Goal: Transaction & Acquisition: Book appointment/travel/reservation

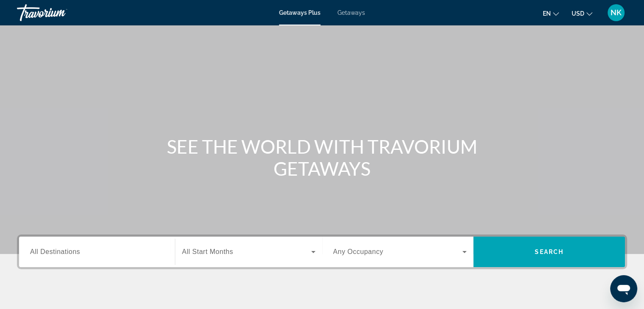
click at [354, 9] on span "Getaways" at bounding box center [351, 12] width 28 height 7
click at [59, 255] on label "Destination All Destinations" at bounding box center [55, 252] width 50 height 8
click at [59, 255] on input "Destination All Destinations" at bounding box center [97, 252] width 134 height 10
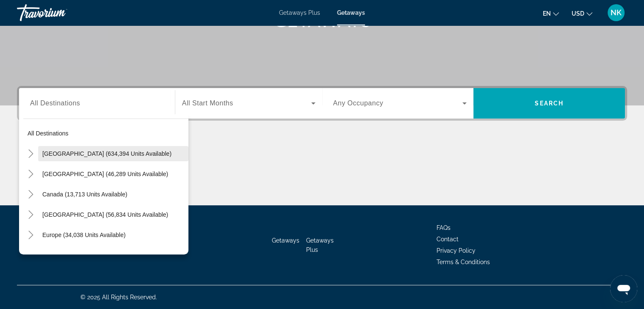
click at [40, 154] on span "Search widget" at bounding box center [113, 154] width 150 height 20
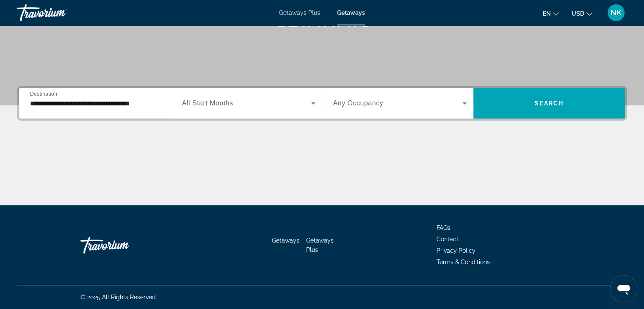
click at [40, 154] on div "Main content" at bounding box center [322, 174] width 610 height 64
click at [74, 99] on input "**********" at bounding box center [97, 104] width 134 height 10
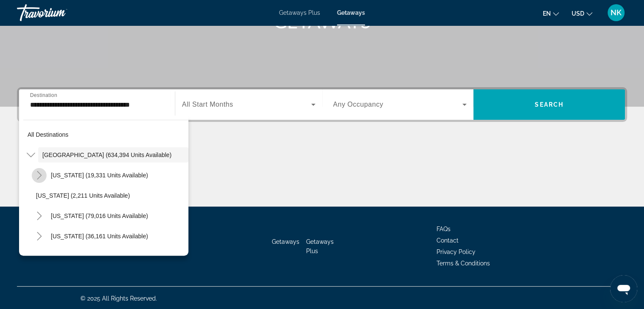
click at [41, 176] on icon "Toggle Arizona (19,331 units available)" at bounding box center [39, 175] width 8 height 8
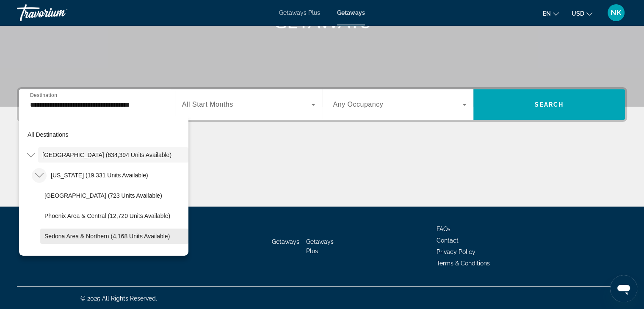
click at [85, 239] on span "Search widget" at bounding box center [114, 236] width 148 height 20
type input "**********"
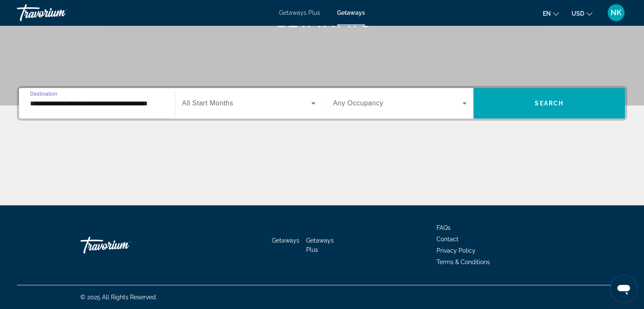
click at [405, 110] on div "Search widget" at bounding box center [400, 103] width 134 height 24
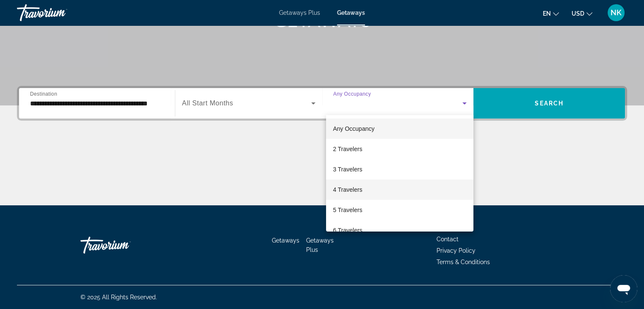
click at [347, 188] on span "4 Travelers" at bounding box center [347, 190] width 29 height 10
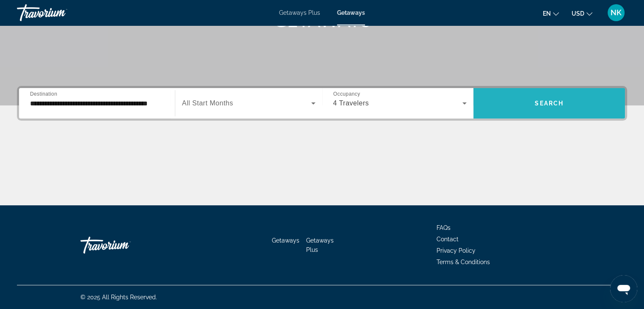
click at [517, 112] on span "Search widget" at bounding box center [549, 103] width 152 height 20
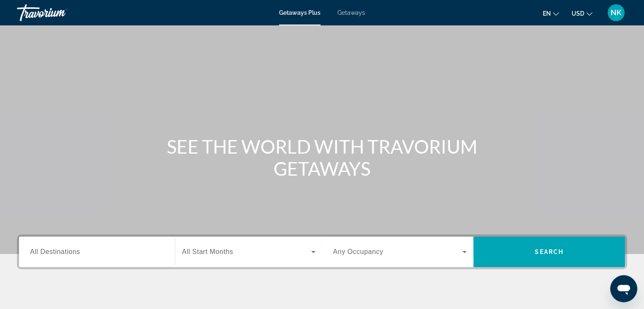
click at [354, 17] on div "Getaways Plus Getaways en English Español Français Italiano Português русский U…" at bounding box center [322, 13] width 644 height 22
click at [351, 14] on span "Getaways" at bounding box center [351, 12] width 28 height 7
click at [112, 247] on input "Destination All Destinations" at bounding box center [97, 252] width 134 height 10
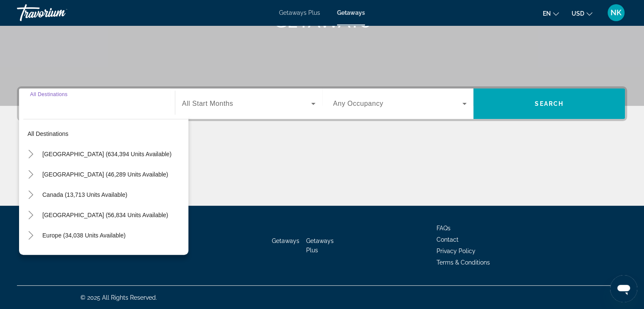
scroll to position [149, 0]
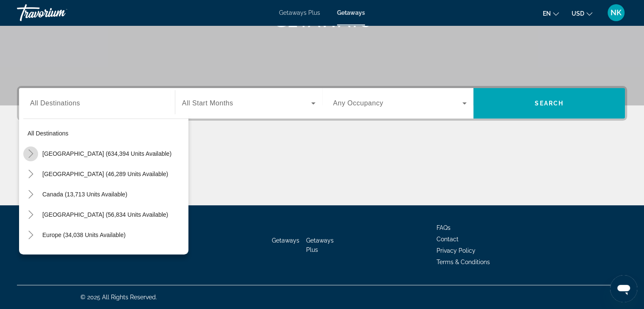
click at [30, 155] on icon "Toggle United States (634,394 units available)" at bounding box center [30, 153] width 5 height 8
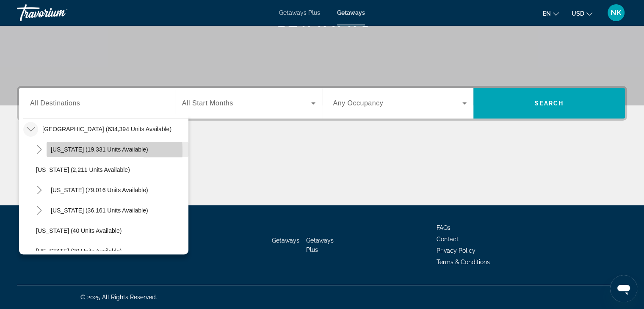
click at [55, 151] on span "[US_STATE] (19,331 units available)" at bounding box center [99, 149] width 97 height 7
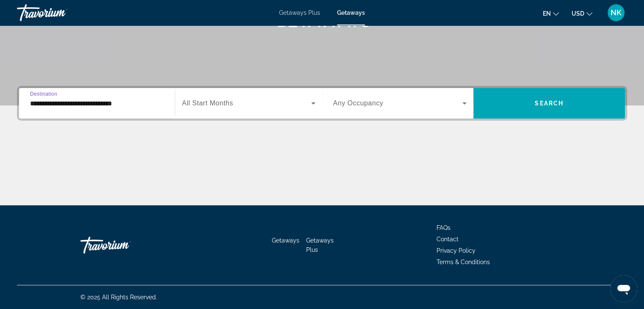
click at [61, 123] on div "**********" at bounding box center [322, 145] width 644 height 119
click at [53, 106] on input "**********" at bounding box center [97, 104] width 134 height 10
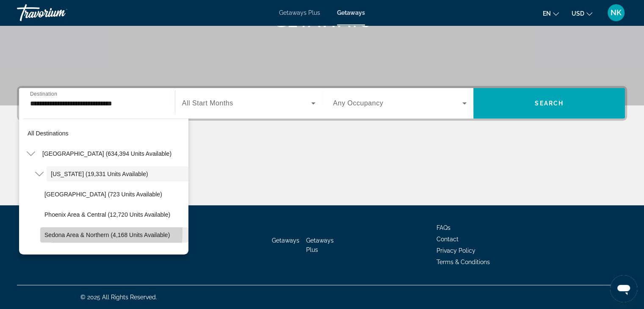
click at [63, 231] on span "Search widget" at bounding box center [114, 235] width 148 height 20
type input "**********"
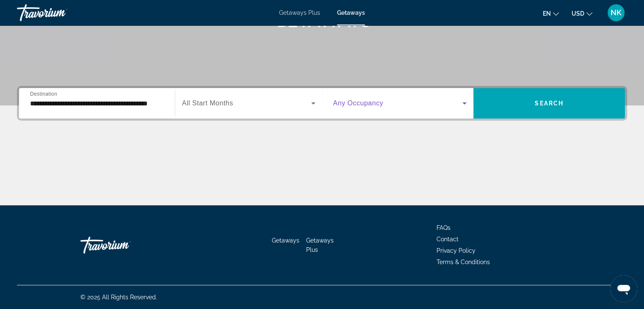
click at [362, 108] on span "Search widget" at bounding box center [398, 103] width 130 height 10
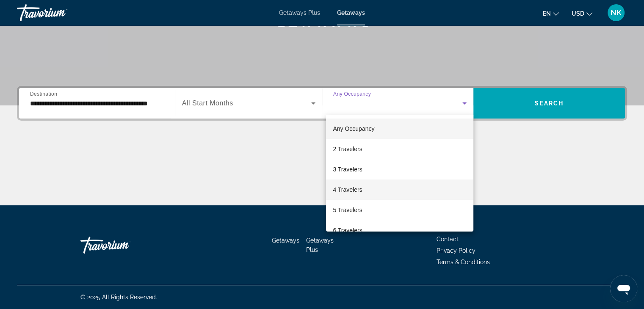
click at [348, 190] on span "4 Travelers" at bounding box center [347, 190] width 29 height 10
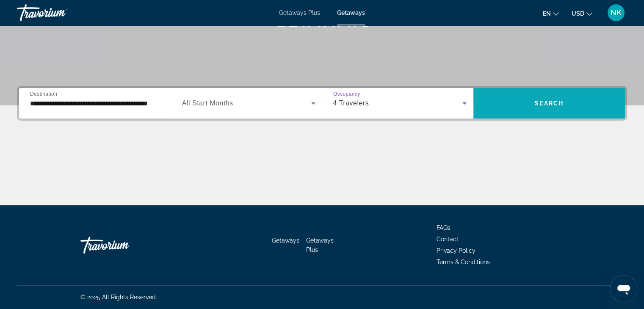
click at [505, 115] on span "Search widget" at bounding box center [549, 103] width 152 height 30
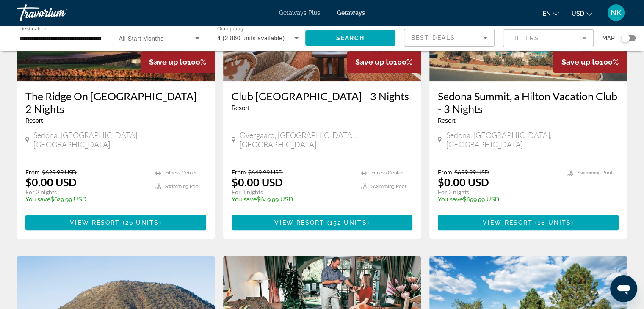
scroll to position [757, 0]
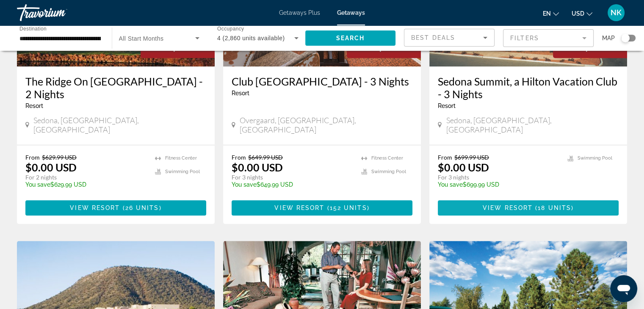
click at [580, 198] on span "Main content" at bounding box center [528, 208] width 181 height 20
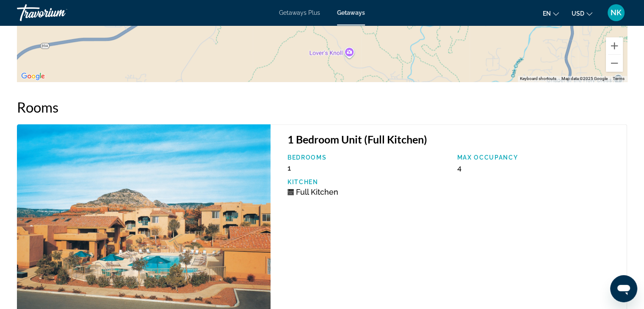
scroll to position [1319, 0]
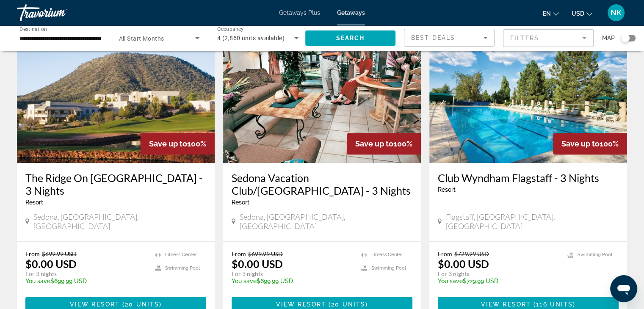
scroll to position [977, 0]
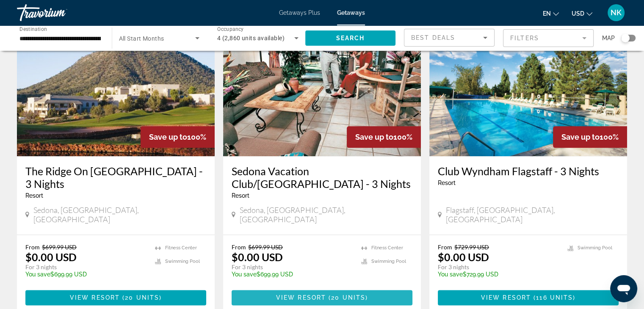
click at [380, 287] on span "Main content" at bounding box center [322, 297] width 181 height 20
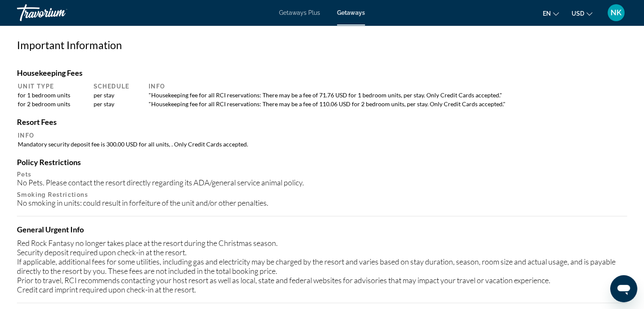
scroll to position [804, 0]
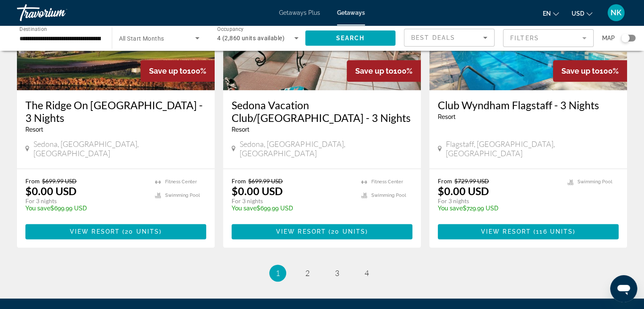
scroll to position [1070, 0]
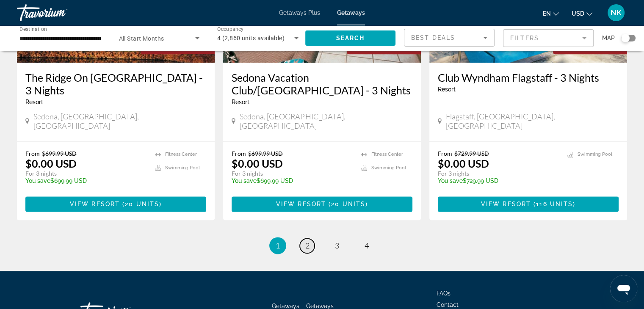
click at [305, 241] on span "2" at bounding box center [307, 245] width 4 height 9
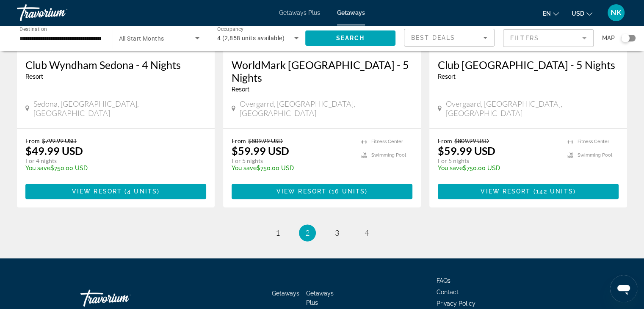
scroll to position [1098, 0]
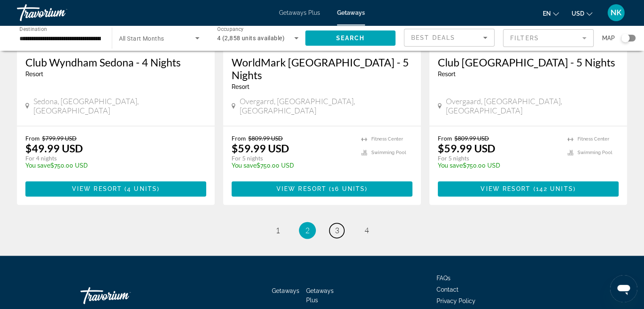
click at [336, 226] on span "3" at bounding box center [337, 230] width 4 height 9
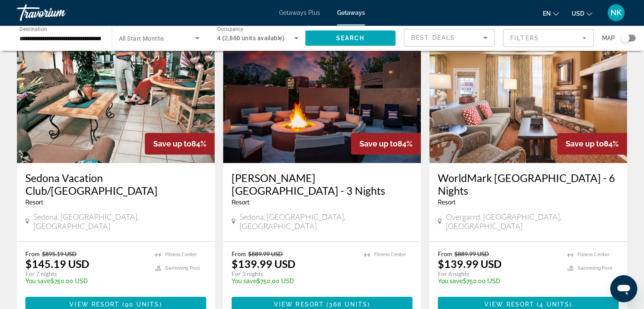
scroll to position [659, 0]
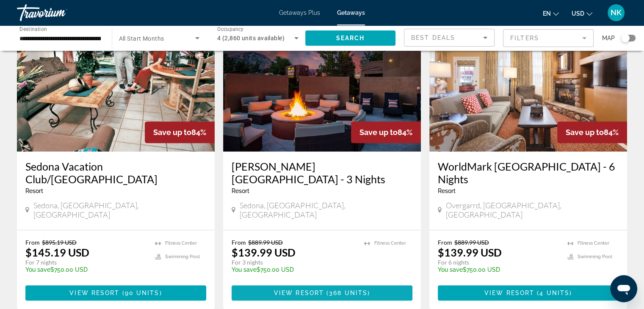
click at [358, 290] on span "368 units" at bounding box center [348, 293] width 39 height 7
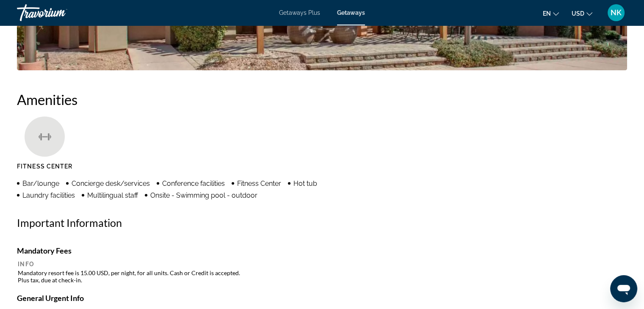
scroll to position [598, 0]
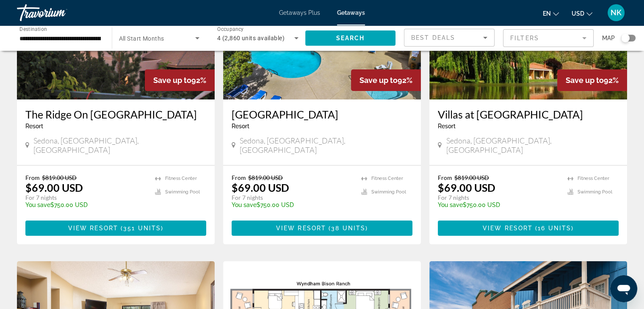
scroll to position [107, 0]
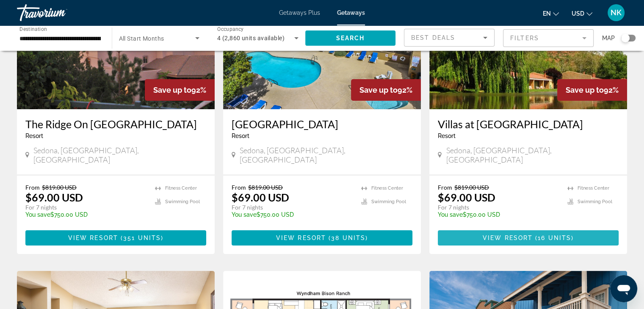
click at [531, 235] on span "View Resort" at bounding box center [508, 238] width 50 height 7
click at [531, 202] on div "**********" at bounding box center [322, 47] width 644 height 309
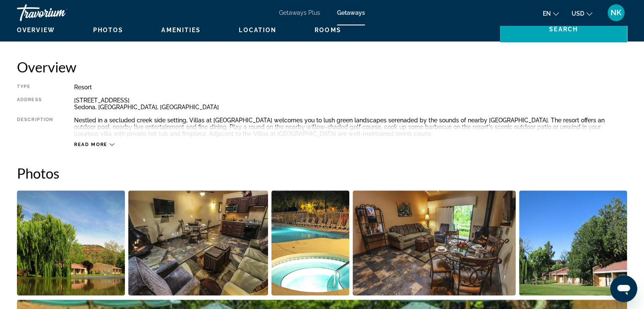
scroll to position [290, 0]
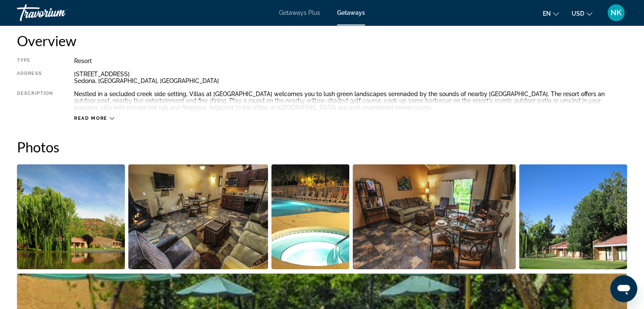
click at [101, 112] on div "Read more" at bounding box center [350, 109] width 553 height 23
click at [95, 115] on button "Read more" at bounding box center [94, 118] width 40 height 6
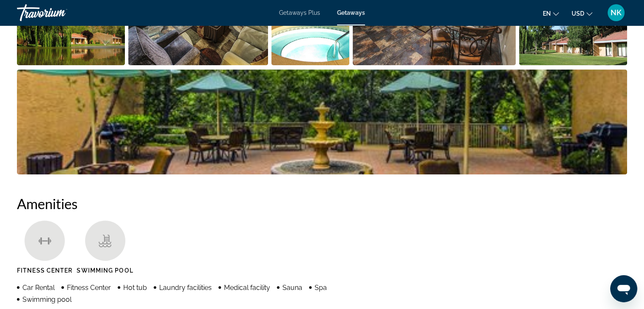
scroll to position [474, 0]
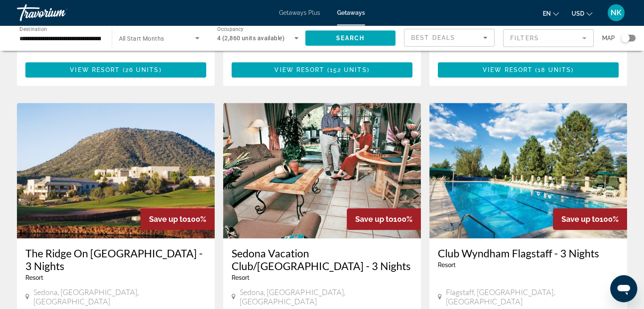
scroll to position [890, 0]
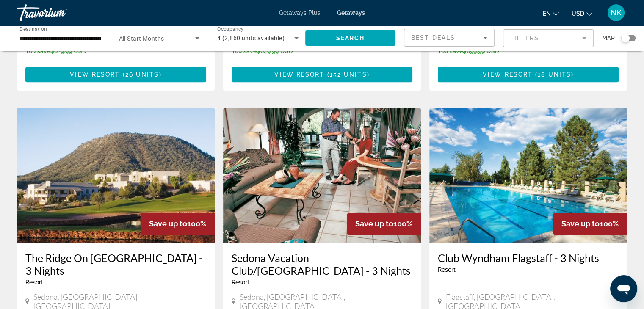
click at [340, 147] on img "Main content" at bounding box center [322, 175] width 198 height 135
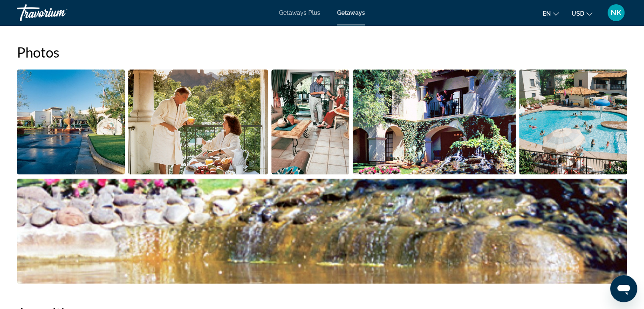
scroll to position [414, 0]
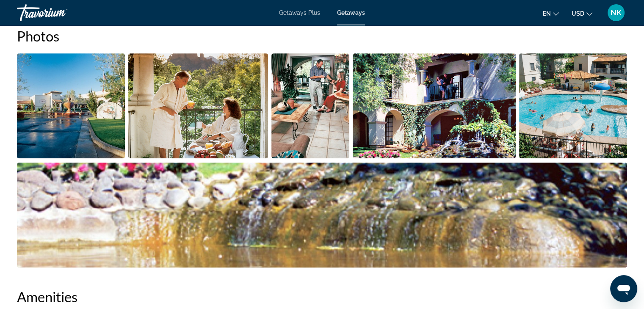
click at [59, 111] on img "Open full-screen image slider" at bounding box center [71, 105] width 108 height 105
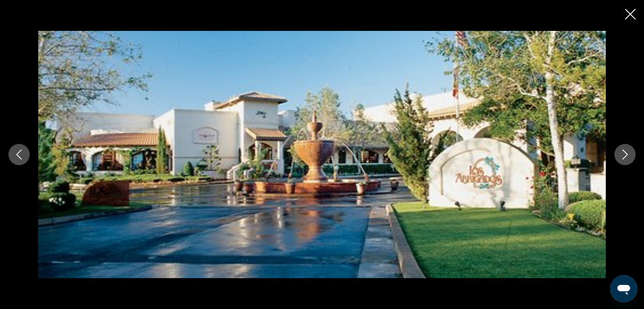
click at [632, 152] on button "Next image" at bounding box center [624, 154] width 21 height 21
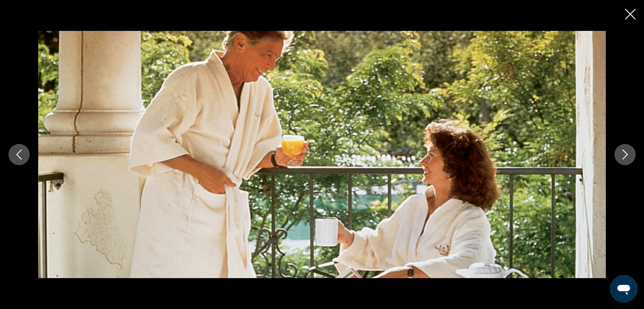
click at [632, 152] on button "Next image" at bounding box center [624, 154] width 21 height 21
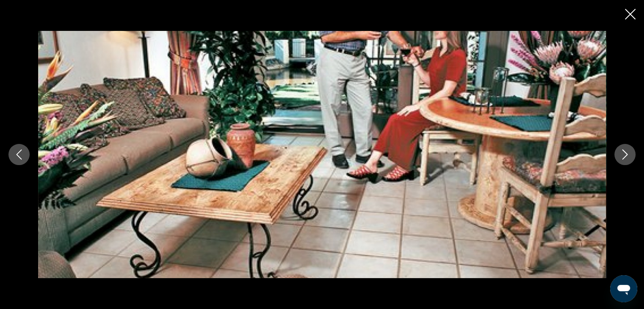
click at [632, 152] on button "Next image" at bounding box center [624, 154] width 21 height 21
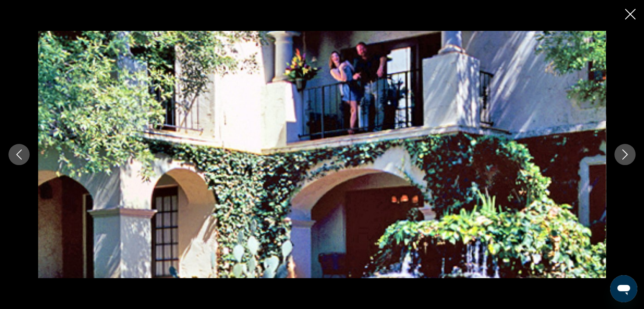
click at [632, 152] on button "Next image" at bounding box center [624, 154] width 21 height 21
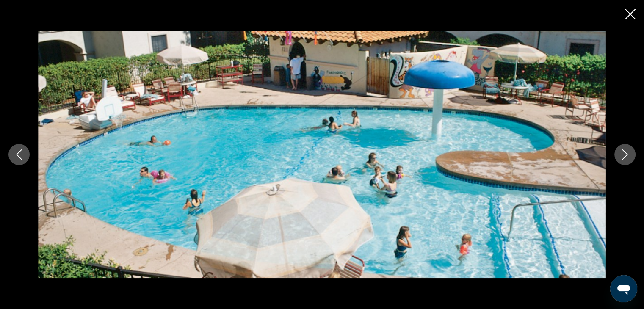
click at [632, 152] on button "Next image" at bounding box center [624, 154] width 21 height 21
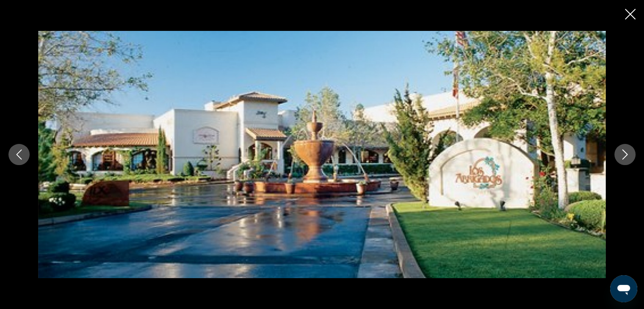
click at [632, 152] on button "Next image" at bounding box center [624, 154] width 21 height 21
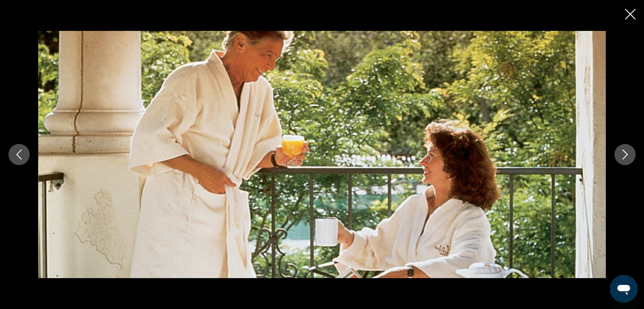
click at [632, 152] on button "Next image" at bounding box center [624, 154] width 21 height 21
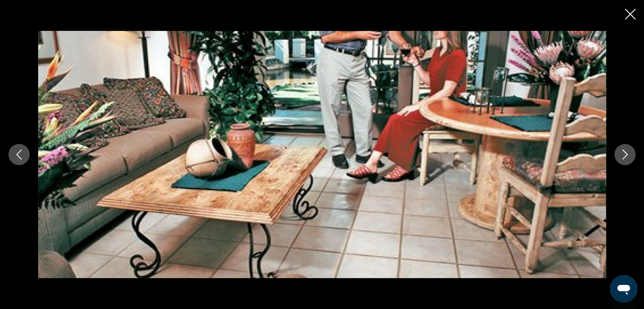
scroll to position [1893, 0]
click at [628, 12] on icon "Close slideshow" at bounding box center [630, 14] width 11 height 11
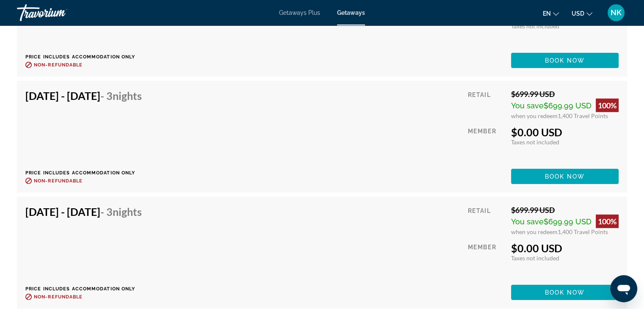
scroll to position [2188, 0]
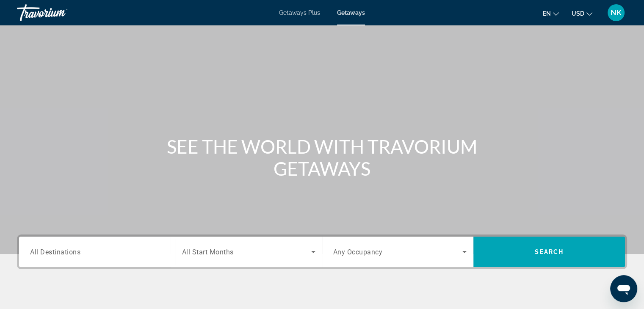
click at [63, 245] on div "Search widget" at bounding box center [97, 252] width 134 height 24
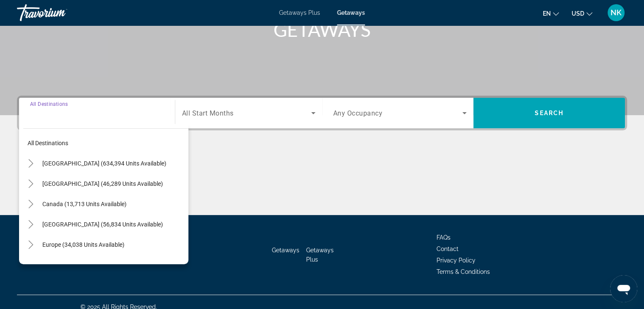
scroll to position [149, 0]
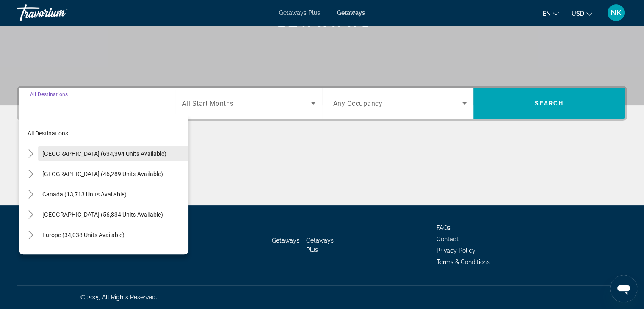
click at [74, 158] on span "Search widget" at bounding box center [113, 154] width 150 height 20
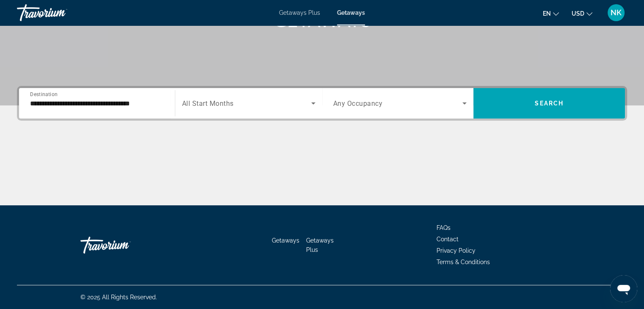
click at [36, 112] on div "**********" at bounding box center [97, 103] width 134 height 24
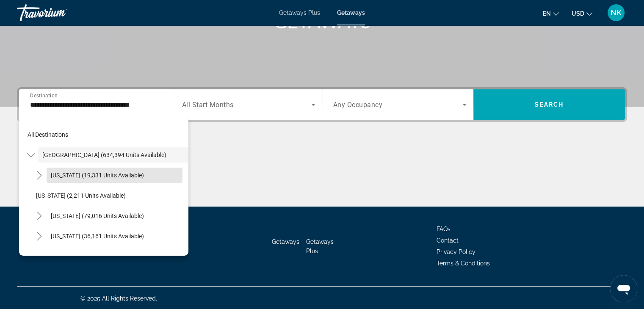
click at [58, 173] on span "[US_STATE] (19,331 units available)" at bounding box center [97, 175] width 93 height 7
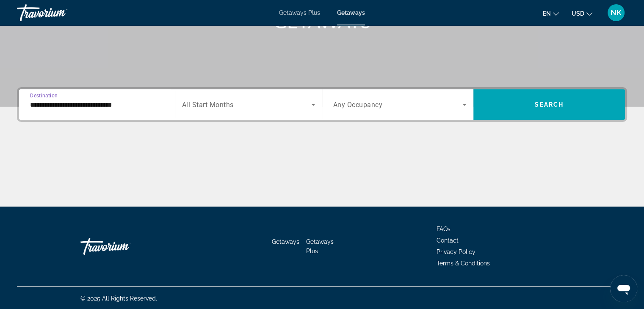
scroll to position [149, 0]
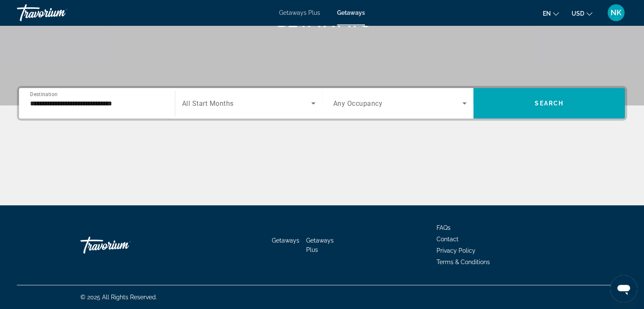
click at [41, 95] on span "Destination" at bounding box center [44, 94] width 28 height 6
click at [41, 99] on input "**********" at bounding box center [97, 104] width 134 height 10
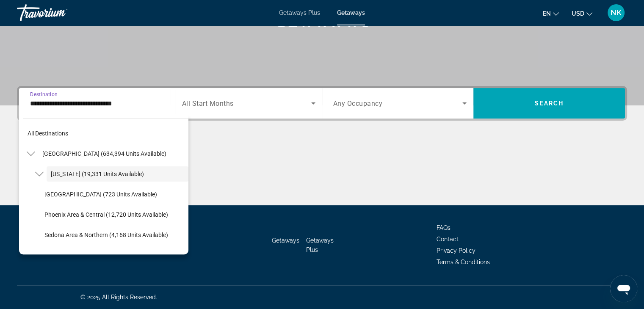
click at [66, 236] on span "Sedona Area & Northern (4,168 units available)" at bounding box center [106, 235] width 124 height 7
type input "**********"
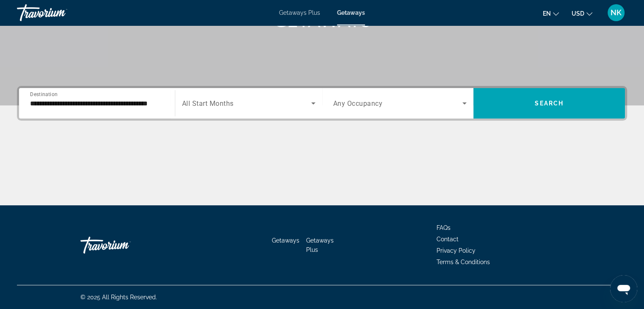
click at [415, 112] on div "Search widget" at bounding box center [400, 103] width 134 height 24
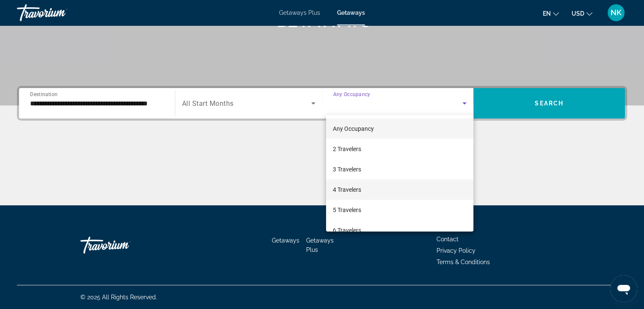
click at [373, 191] on mat-option "4 Travelers" at bounding box center [399, 190] width 147 height 20
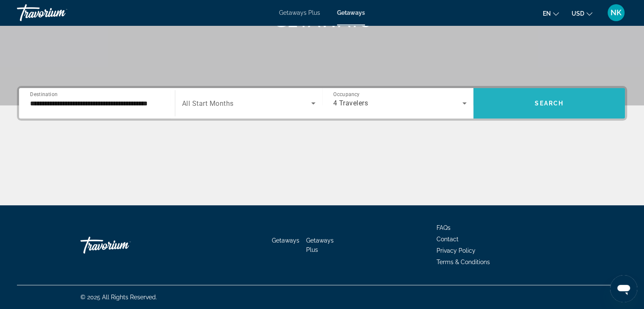
click at [534, 109] on span "Search widget" at bounding box center [549, 103] width 152 height 20
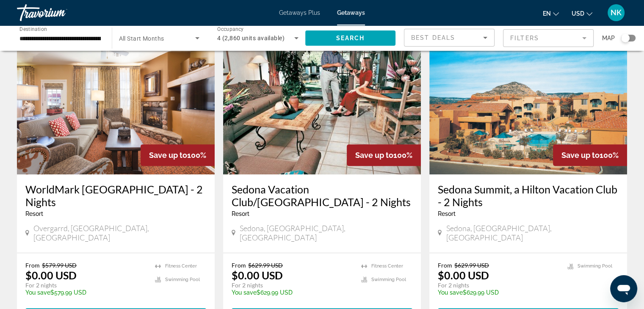
scroll to position [344, 0]
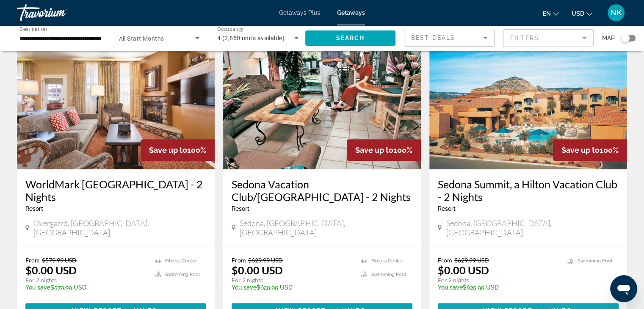
click at [527, 307] on span "View Resort" at bounding box center [507, 310] width 50 height 7
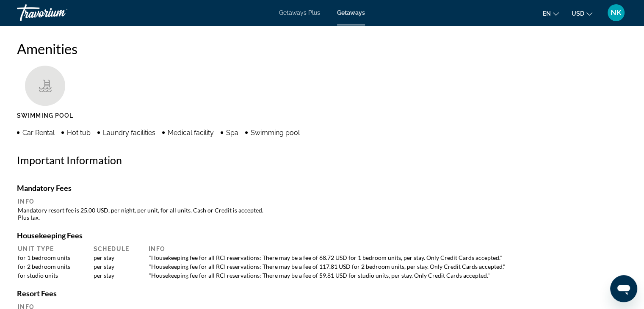
scroll to position [638, 0]
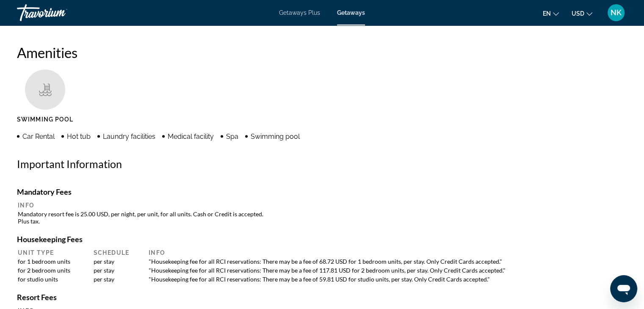
click at [355, 14] on span "Getaways" at bounding box center [351, 12] width 28 height 7
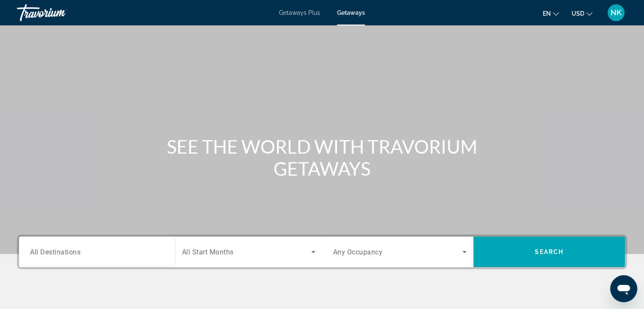
click at [66, 256] on input "Destination All Destinations" at bounding box center [97, 252] width 134 height 10
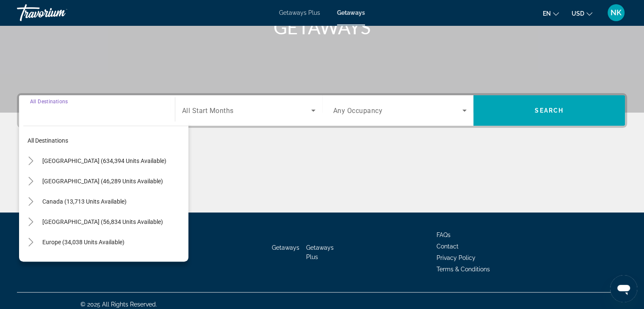
scroll to position [149, 0]
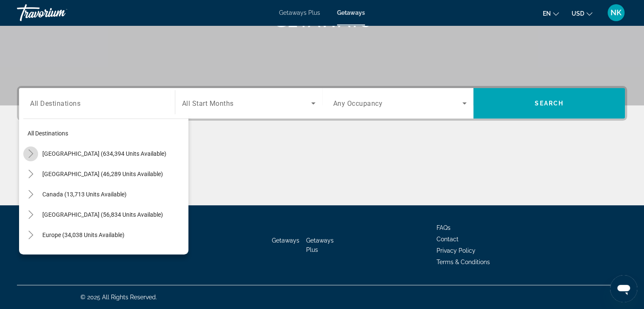
click at [31, 151] on icon "Toggle United States (634,394 units available)" at bounding box center [31, 153] width 8 height 8
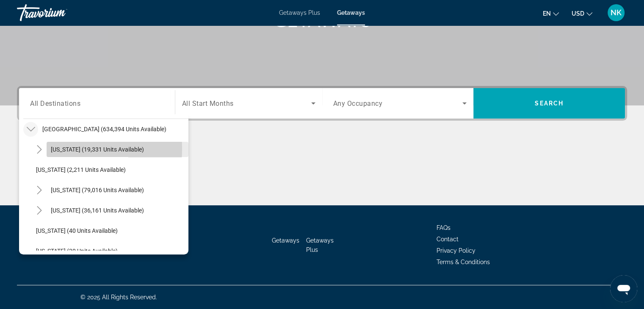
click at [47, 148] on span "Search widget" at bounding box center [118, 149] width 142 height 20
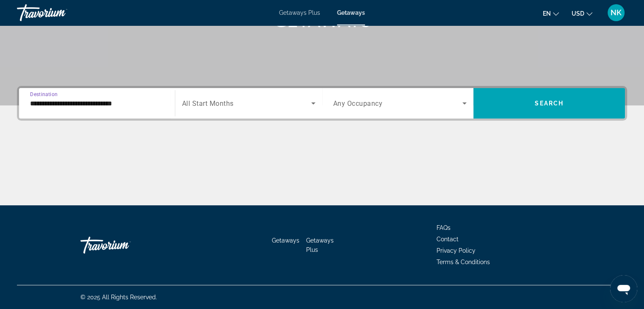
click at [44, 101] on input "**********" at bounding box center [97, 104] width 134 height 10
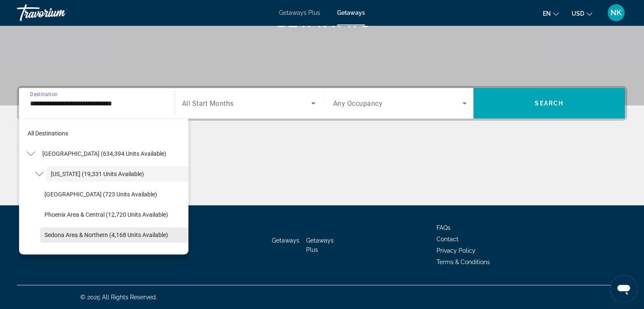
click at [59, 234] on span "Sedona Area & Northern (4,168 units available)" at bounding box center [106, 235] width 124 height 7
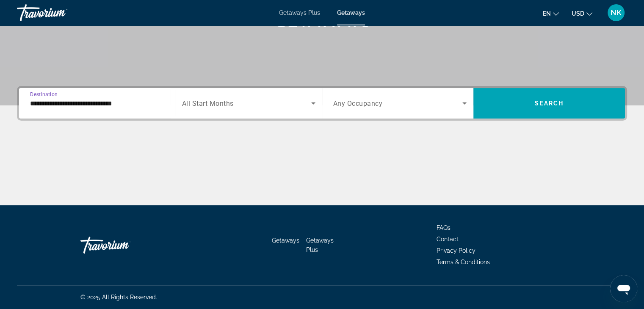
type input "**********"
click at [341, 105] on span "Any Occupancy" at bounding box center [358, 103] width 50 height 8
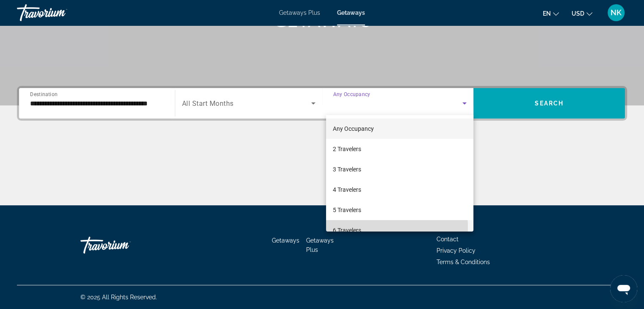
click at [352, 227] on span "6 Travelers" at bounding box center [347, 230] width 28 height 10
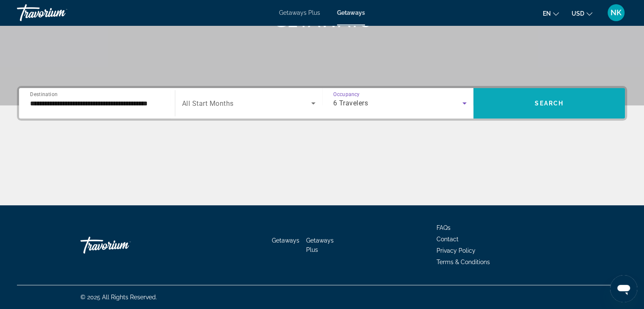
click at [500, 105] on span "Search widget" at bounding box center [549, 103] width 152 height 20
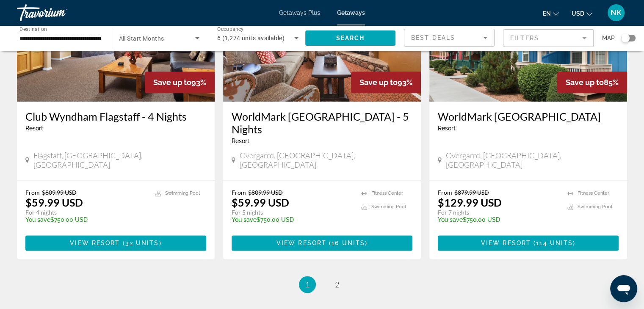
scroll to position [1036, 0]
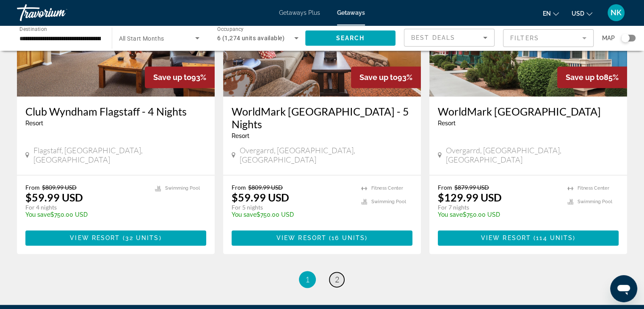
click at [337, 275] on span "2" at bounding box center [337, 279] width 4 height 9
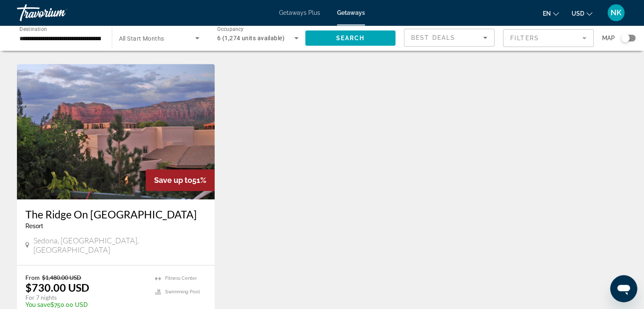
scroll to position [625, 0]
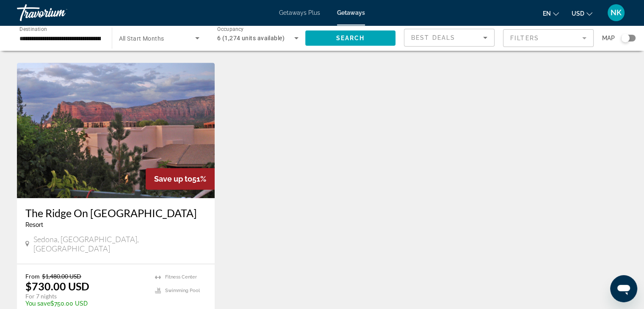
drag, startPoint x: 645, startPoint y: 189, endPoint x: 623, endPoint y: 43, distance: 147.7
click at [623, 43] on div "Map" at bounding box center [618, 38] width 33 height 19
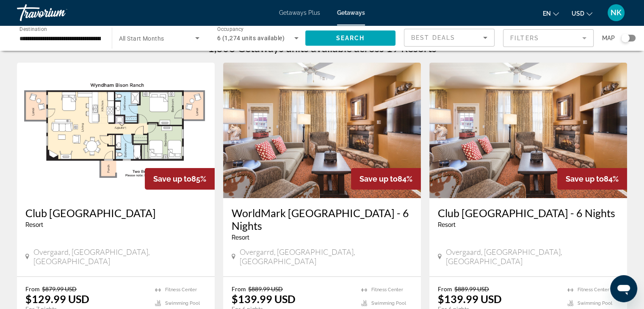
scroll to position [0, 0]
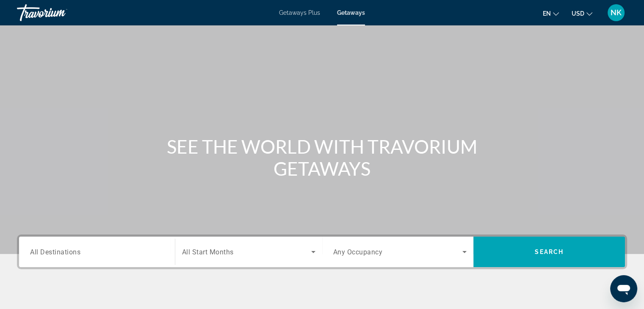
click at [56, 260] on div "Search widget" at bounding box center [97, 252] width 134 height 24
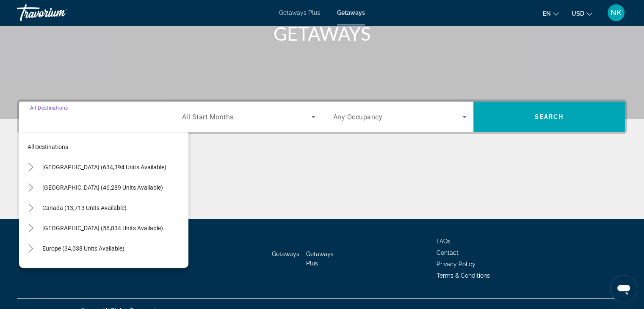
scroll to position [149, 0]
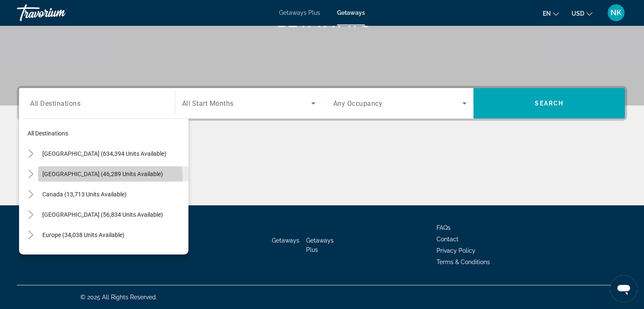
click at [80, 177] on span "Search widget" at bounding box center [113, 174] width 150 height 20
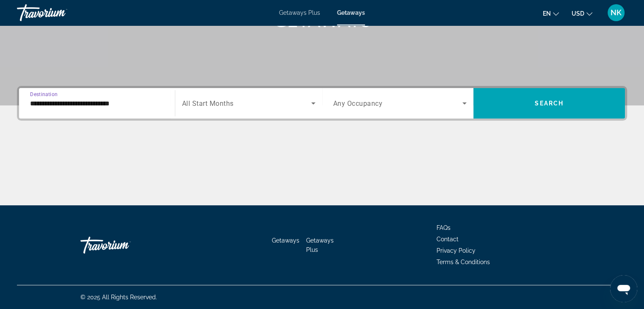
click at [33, 99] on input "**********" at bounding box center [97, 104] width 134 height 10
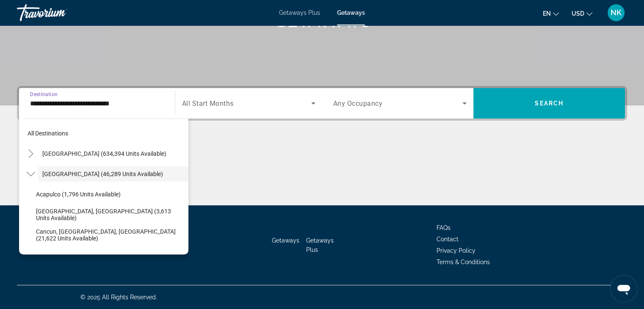
click at [415, 101] on span "Search widget" at bounding box center [398, 103] width 130 height 10
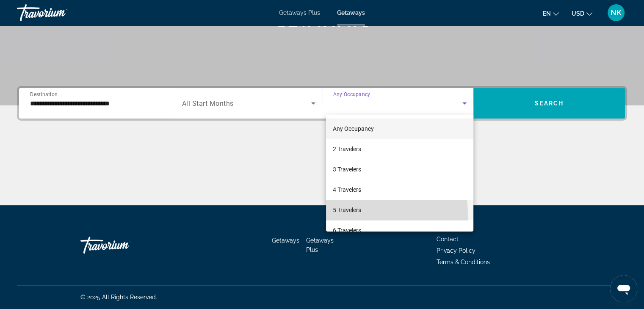
click at [340, 215] on span "5 Travelers" at bounding box center [347, 210] width 28 height 10
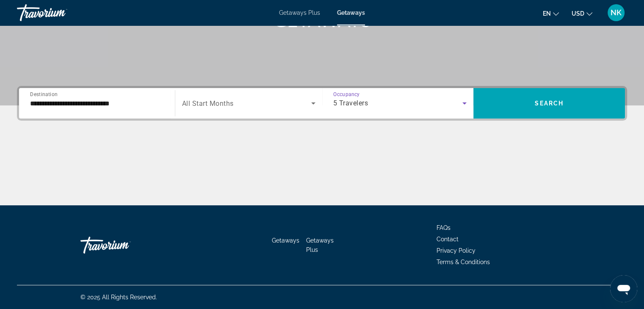
click at [66, 104] on input "**********" at bounding box center [97, 104] width 134 height 10
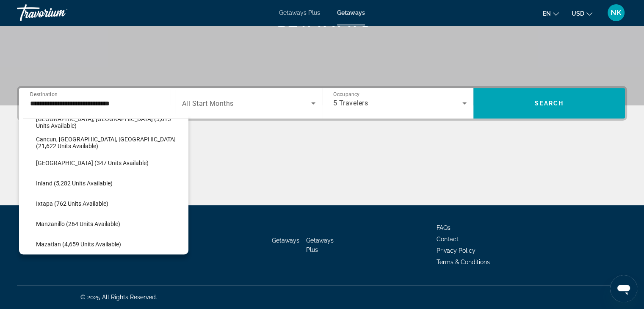
scroll to position [94, 0]
drag, startPoint x: 183, startPoint y: 128, endPoint x: 181, endPoint y: 151, distance: 23.0
click at [181, 152] on span "Search widget" at bounding box center [110, 162] width 157 height 20
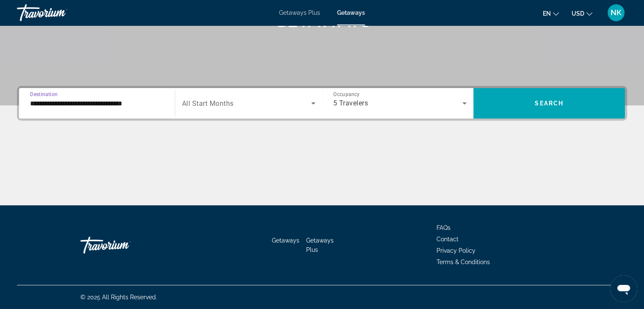
click at [128, 94] on div "**********" at bounding box center [97, 103] width 134 height 24
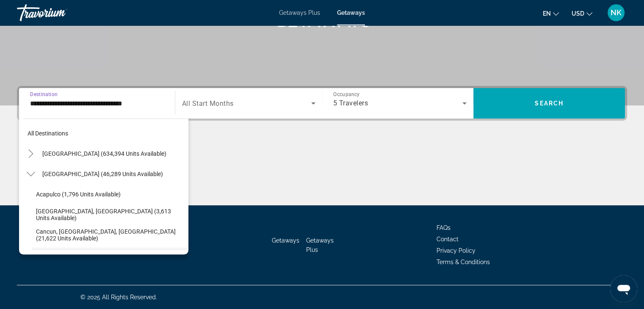
scroll to position [71, 0]
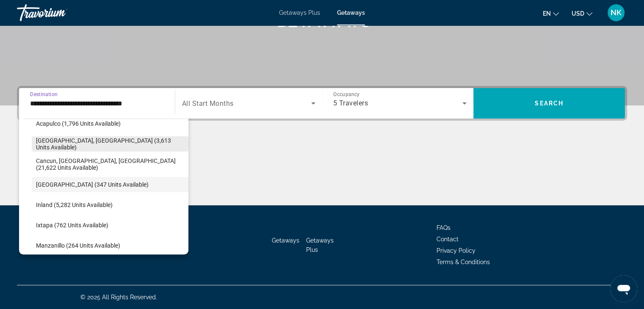
click at [142, 144] on span "[GEOGRAPHIC_DATA], [GEOGRAPHIC_DATA] (3,613 units available)" at bounding box center [110, 144] width 148 height 14
type input "**********"
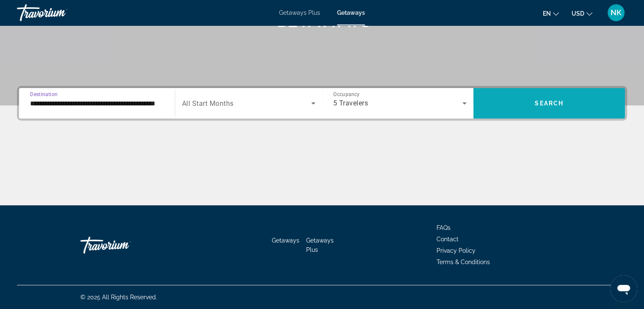
click at [515, 105] on span "Search widget" at bounding box center [549, 103] width 152 height 20
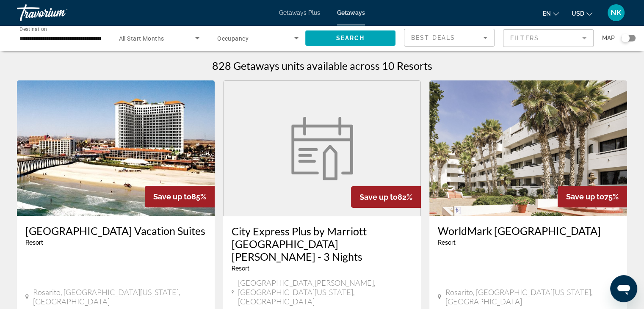
click at [59, 45] on div "**********" at bounding box center [59, 38] width 81 height 24
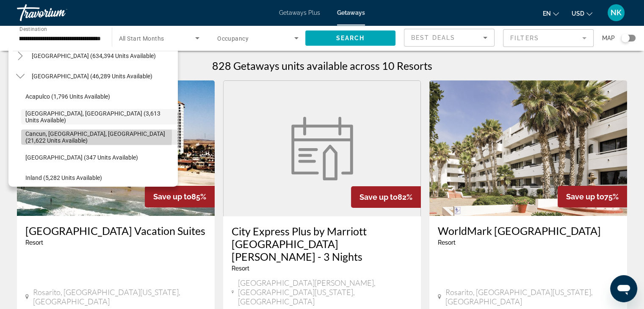
scroll to position [0, 57]
click at [49, 134] on span "Cancun, [GEOGRAPHIC_DATA], [GEOGRAPHIC_DATA] (21,622 units available)" at bounding box center [99, 137] width 148 height 14
type input "**********"
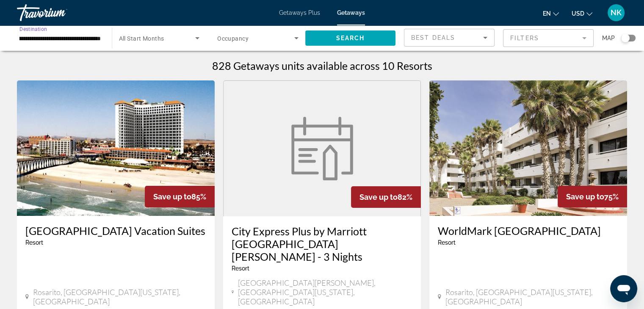
click at [45, 41] on input "**********" at bounding box center [59, 38] width 81 height 10
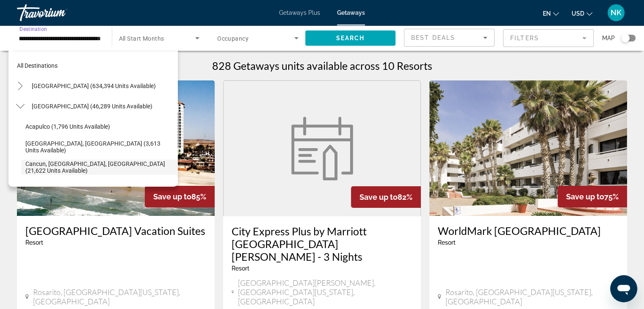
scroll to position [50, 0]
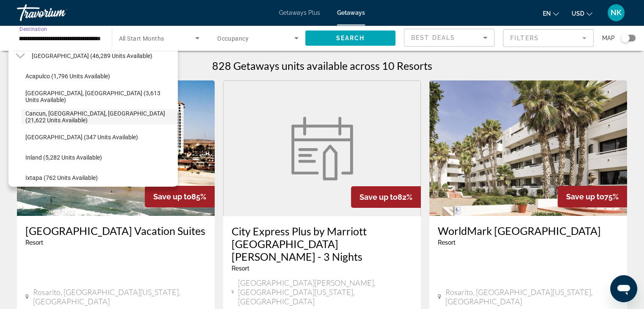
click at [281, 41] on span "Search widget" at bounding box center [255, 38] width 77 height 10
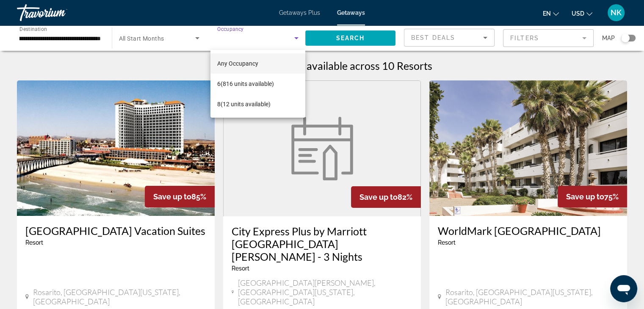
scroll to position [0, 0]
click at [255, 85] on span "6 (816 units available)" at bounding box center [245, 84] width 57 height 10
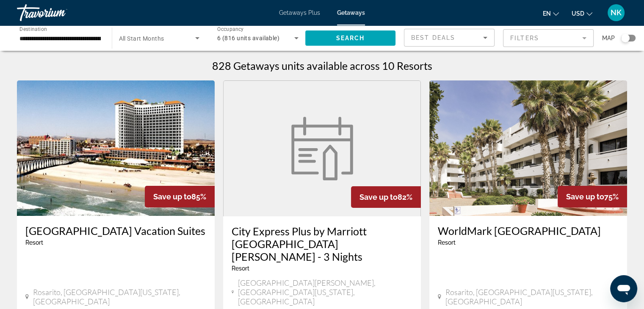
click at [37, 33] on input "**********" at bounding box center [59, 38] width 81 height 10
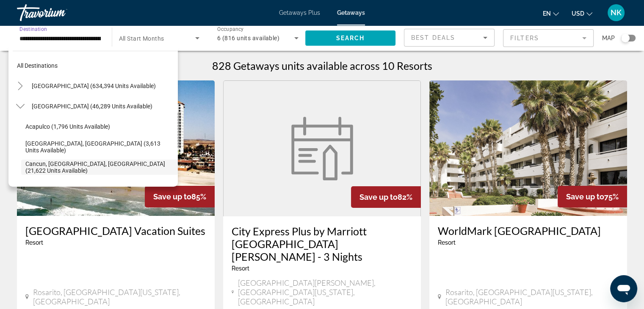
scroll to position [50, 0]
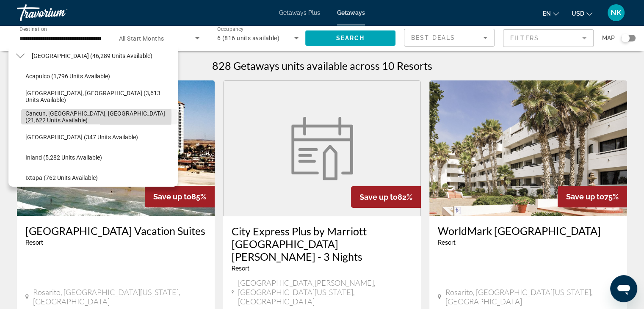
click at [28, 115] on span "Cancun, [GEOGRAPHIC_DATA], [GEOGRAPHIC_DATA] (21,622 units available)" at bounding box center [99, 117] width 148 height 14
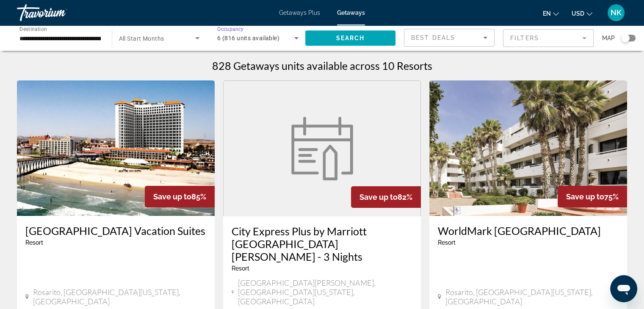
click at [254, 33] on div "6 (816 units available)" at bounding box center [255, 38] width 77 height 10
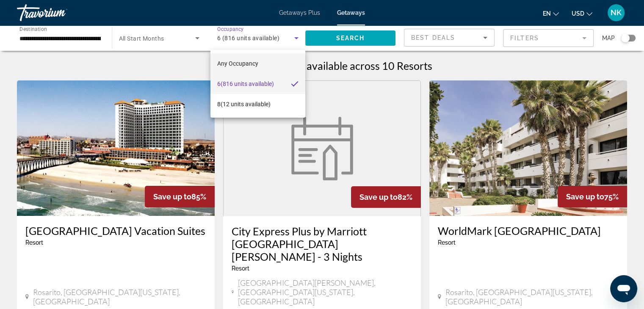
click at [254, 66] on span "Any Occupancy" at bounding box center [237, 63] width 41 height 7
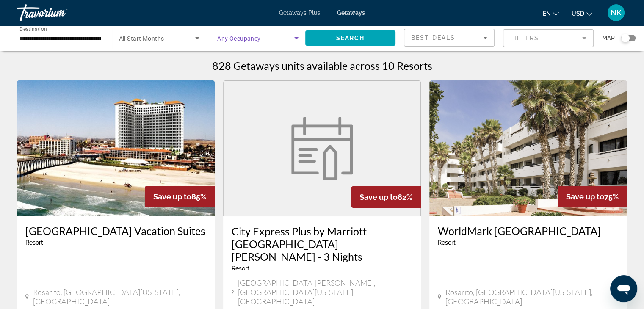
click at [244, 45] on div "Search widget" at bounding box center [257, 38] width 81 height 24
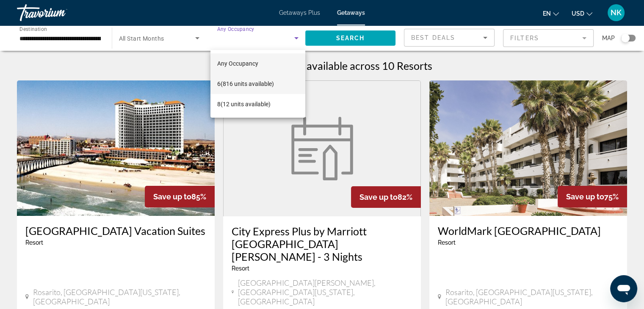
click at [243, 85] on span "6 (816 units available)" at bounding box center [245, 84] width 57 height 10
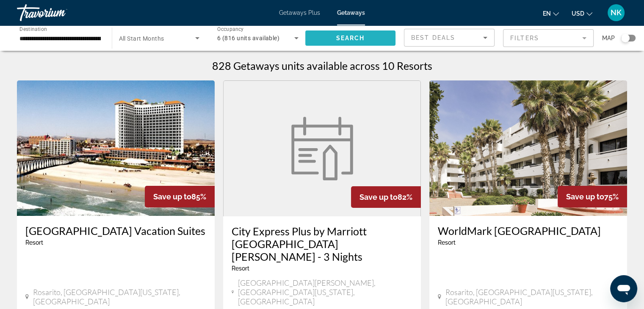
click at [357, 40] on span "Search" at bounding box center [350, 38] width 29 height 7
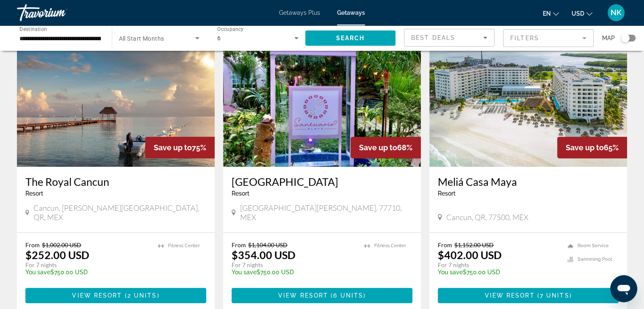
scroll to position [360, 0]
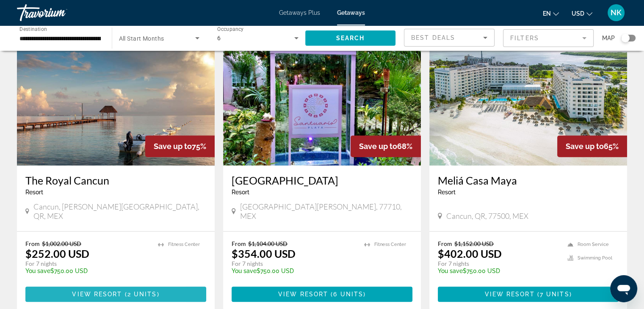
click at [88, 291] on span "View Resort" at bounding box center [97, 294] width 50 height 7
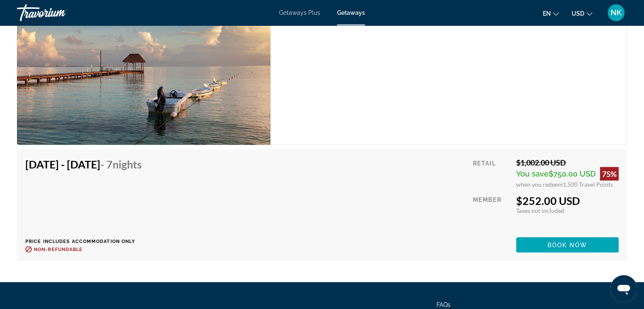
scroll to position [1568, 0]
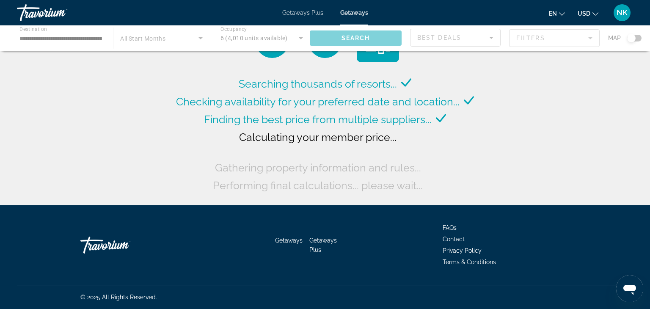
click at [312, 11] on span "Getaways Plus" at bounding box center [302, 12] width 41 height 7
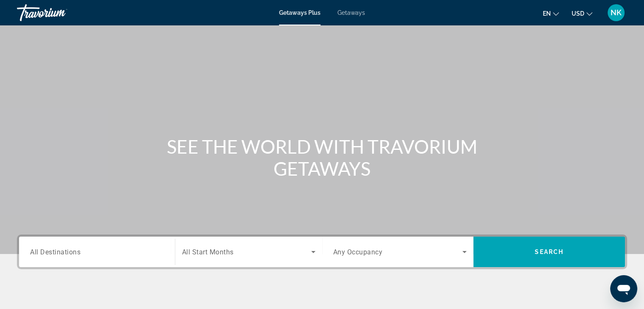
click at [73, 255] on span "All Destinations" at bounding box center [55, 252] width 50 height 8
click at [73, 255] on input "Destination All Destinations" at bounding box center [97, 252] width 134 height 10
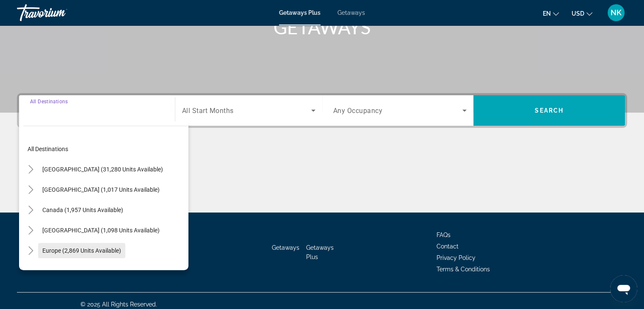
scroll to position [149, 0]
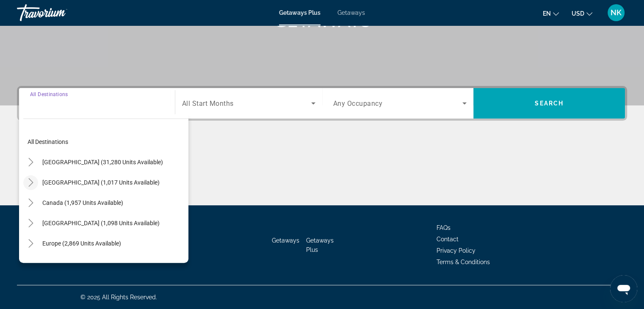
click at [33, 183] on icon "Toggle Mexico (1,017 units available)" at bounding box center [31, 182] width 8 height 8
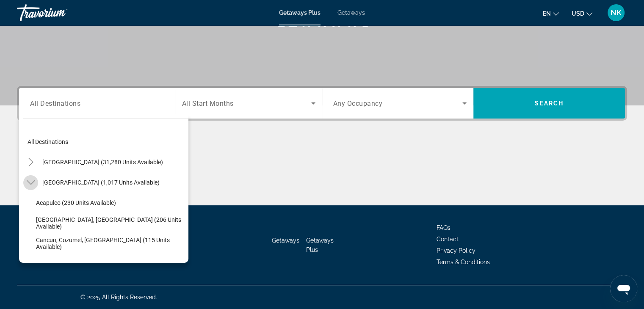
scroll to position [45, 0]
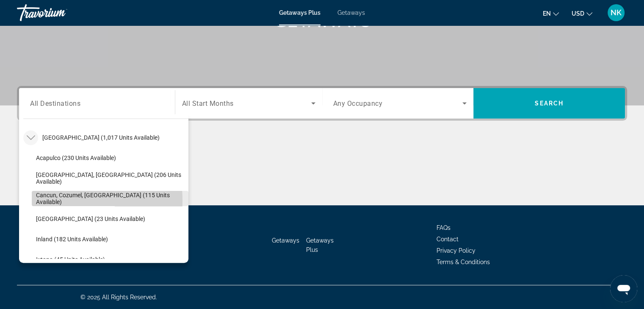
click at [41, 201] on span "Cancun, Cozumel, [GEOGRAPHIC_DATA] (115 units available)" at bounding box center [110, 199] width 148 height 14
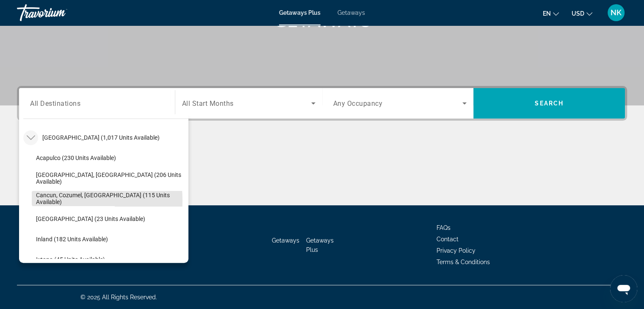
type input "**********"
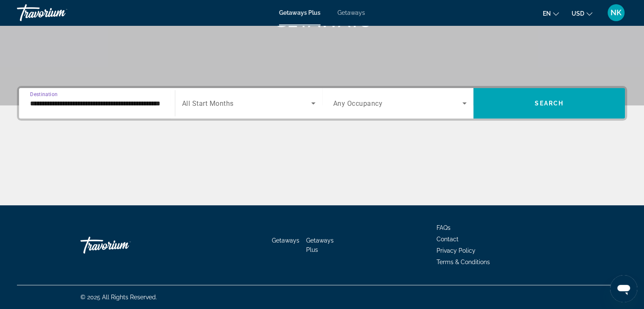
click at [356, 104] on span "Any Occupancy" at bounding box center [358, 103] width 50 height 8
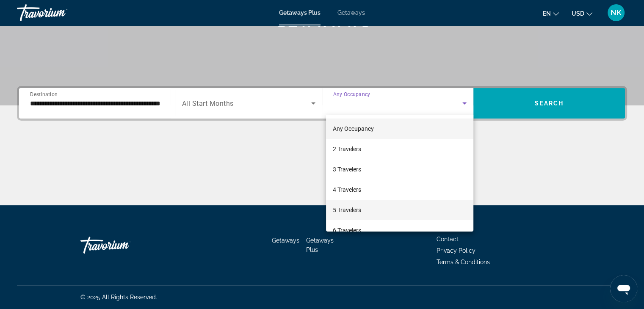
click at [364, 210] on mat-option "5 Travelers" at bounding box center [399, 210] width 147 height 20
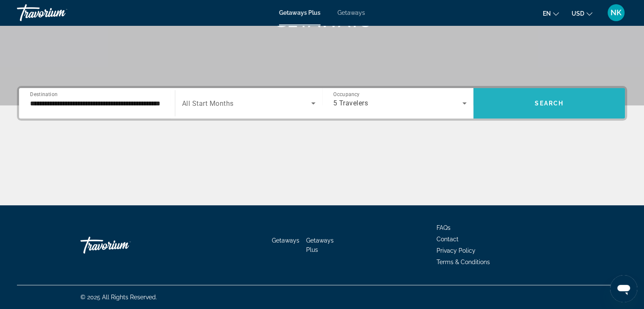
click at [547, 96] on span "Search widget" at bounding box center [549, 103] width 152 height 20
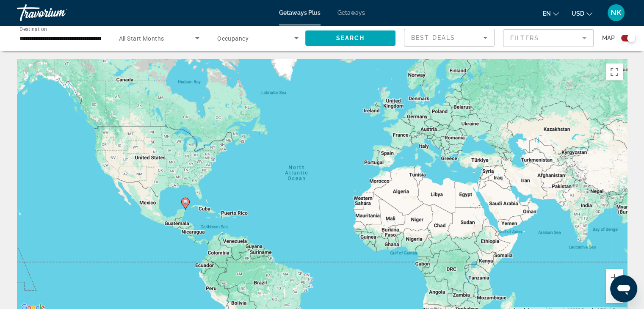
click at [242, 35] on span "Occupancy" at bounding box center [232, 38] width 31 height 7
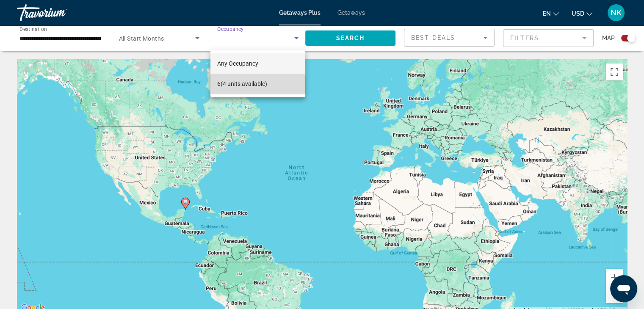
click at [248, 85] on span "6 (4 units available)" at bounding box center [242, 84] width 50 height 10
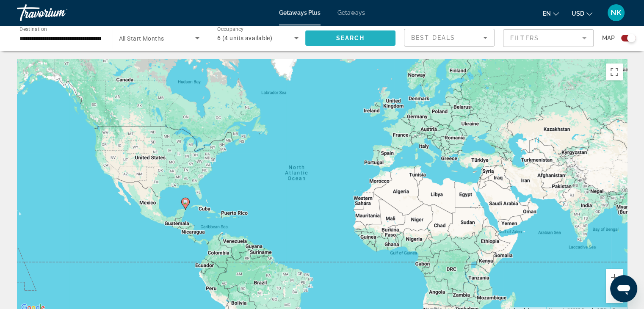
click at [356, 35] on span "Search" at bounding box center [350, 38] width 29 height 7
click at [39, 34] on input "**********" at bounding box center [59, 38] width 81 height 10
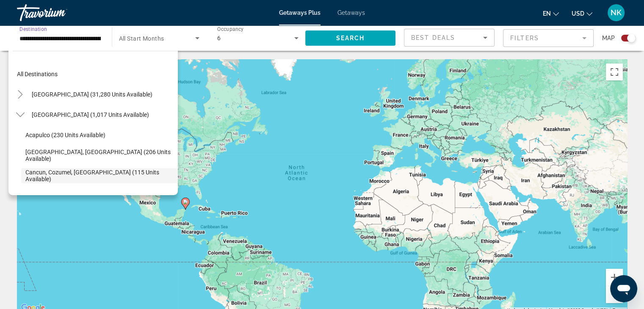
scroll to position [50, 0]
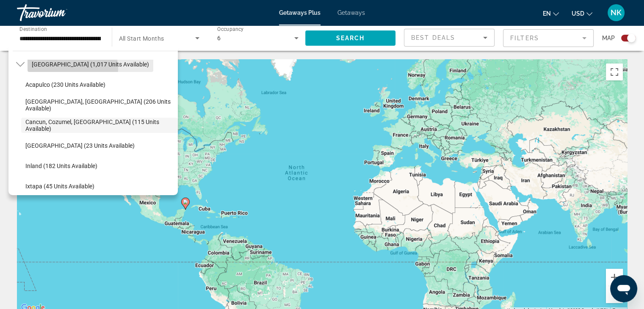
click at [72, 68] on span "Search widget" at bounding box center [91, 64] width 126 height 20
type input "**********"
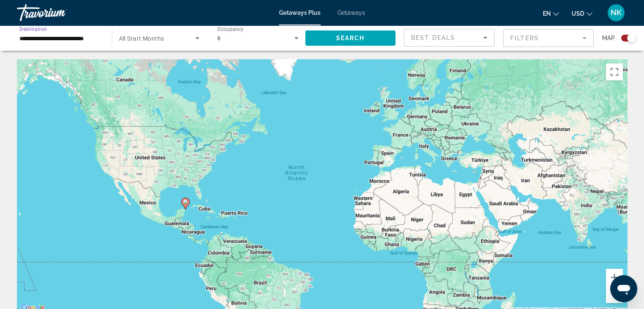
click at [218, 33] on div "6" at bounding box center [255, 38] width 77 height 10
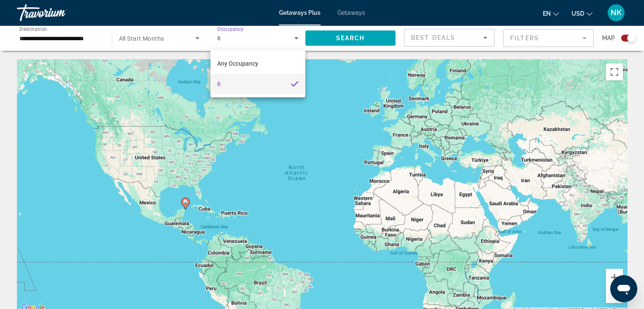
click at [131, 41] on div at bounding box center [322, 154] width 644 height 309
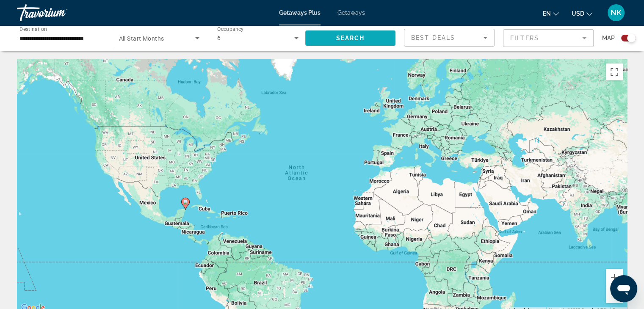
click at [314, 41] on span "Search widget" at bounding box center [350, 38] width 91 height 20
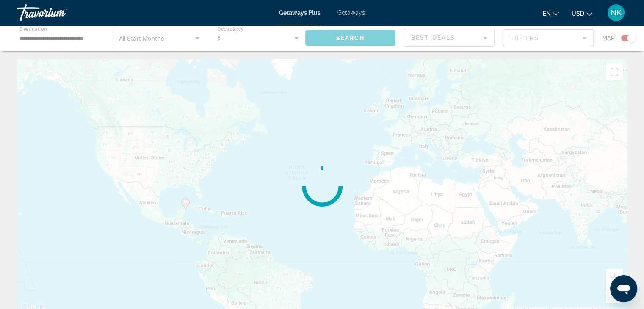
click at [278, 40] on div "Main content" at bounding box center [322, 37] width 644 height 25
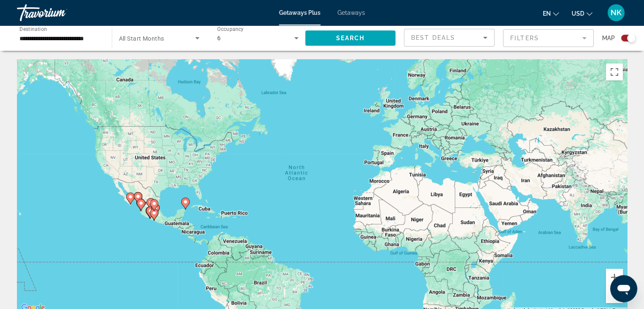
click at [279, 39] on div "6" at bounding box center [255, 38] width 77 height 10
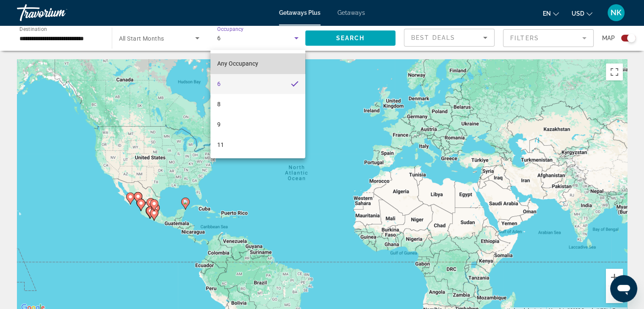
click at [263, 62] on mat-option "Any Occupancy" at bounding box center [257, 63] width 95 height 20
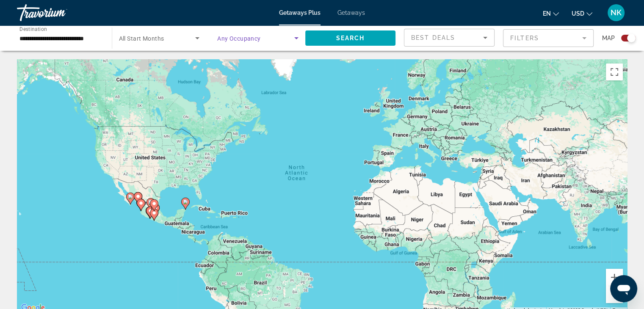
click at [285, 42] on span "Search widget" at bounding box center [255, 38] width 77 height 10
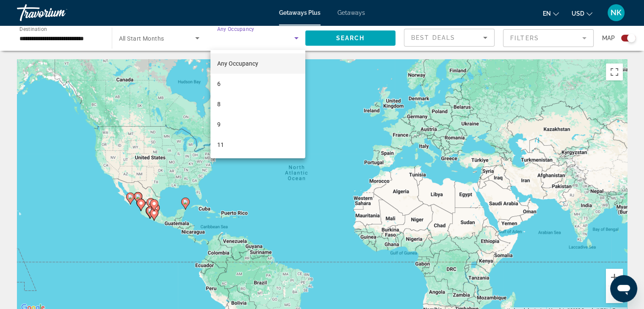
click at [274, 51] on div "Any Occupancy 6 8 9 11" at bounding box center [257, 104] width 95 height 108
click at [270, 45] on div at bounding box center [322, 154] width 644 height 309
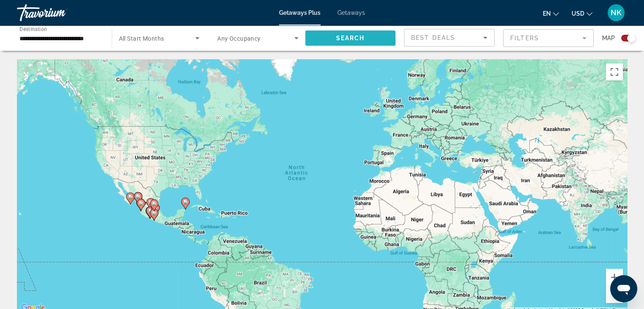
click at [329, 33] on span "Search widget" at bounding box center [350, 38] width 91 height 20
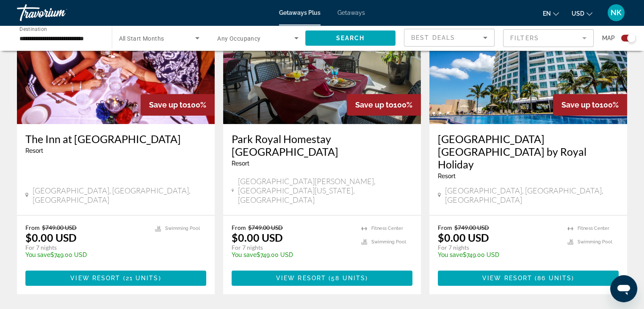
scroll to position [356, 0]
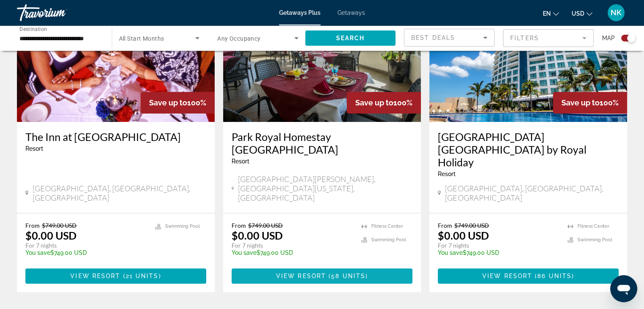
click at [369, 266] on span "Main content" at bounding box center [322, 276] width 181 height 20
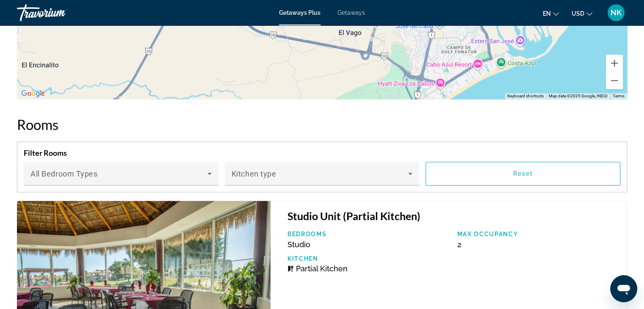
scroll to position [1429, 0]
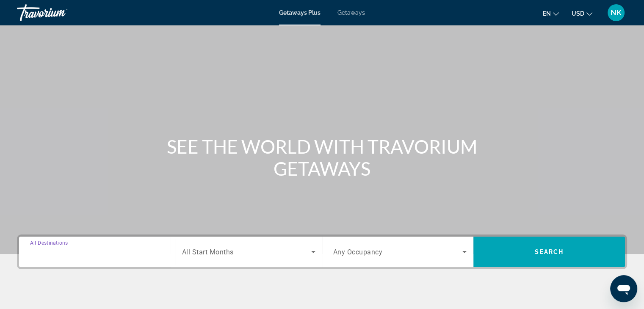
click at [85, 249] on input "Destination All Destinations" at bounding box center [97, 252] width 134 height 10
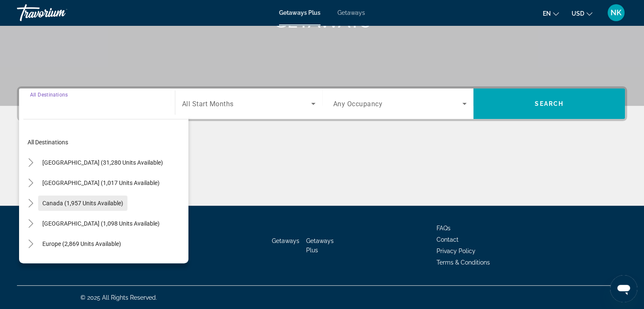
scroll to position [149, 0]
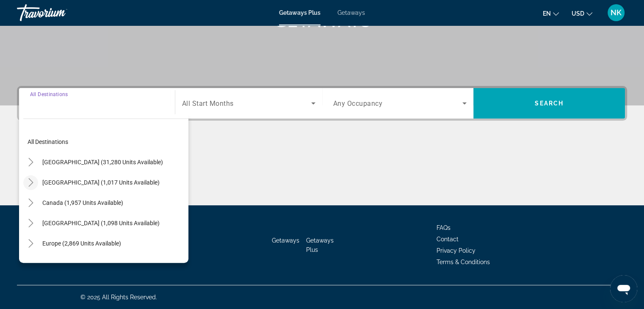
click at [30, 180] on icon "Toggle Mexico (1,017 units available)" at bounding box center [30, 182] width 5 height 8
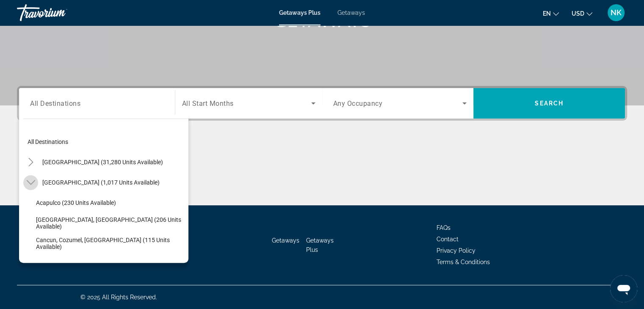
scroll to position [45, 0]
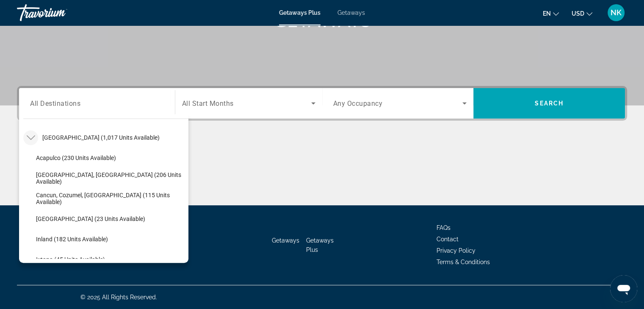
drag, startPoint x: 192, startPoint y: 157, endPoint x: 196, endPoint y: 167, distance: 10.9
click at [196, 166] on div "Main content" at bounding box center [322, 174] width 610 height 64
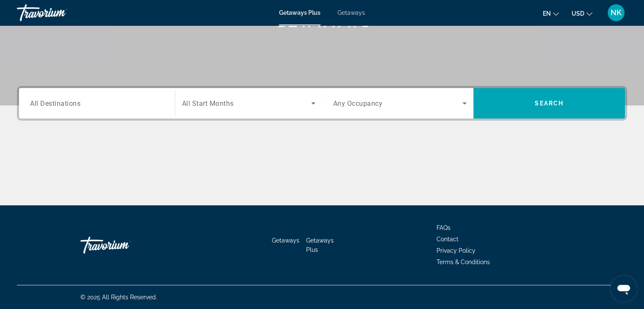
click at [122, 97] on div "Search widget" at bounding box center [97, 103] width 134 height 24
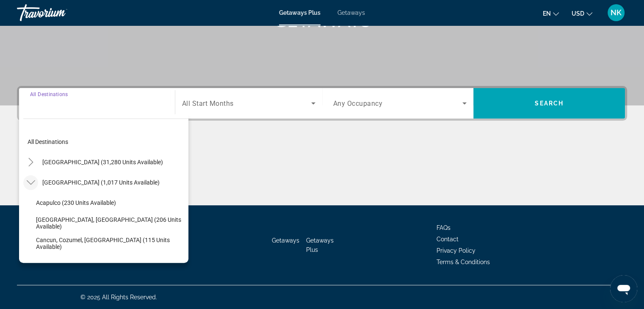
click at [37, 181] on mat-icon "Toggle Mexico (1,017 units available)" at bounding box center [30, 182] width 15 height 15
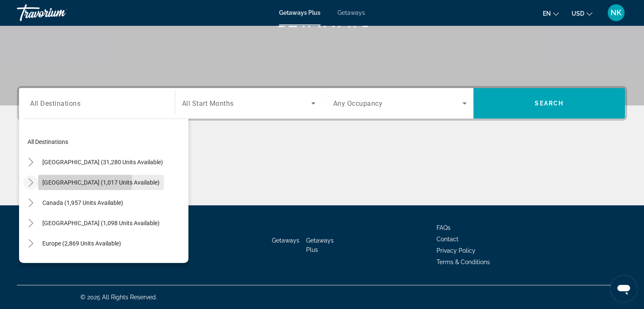
click at [85, 181] on span "[GEOGRAPHIC_DATA] (1,017 units available)" at bounding box center [100, 182] width 117 height 7
type input "**********"
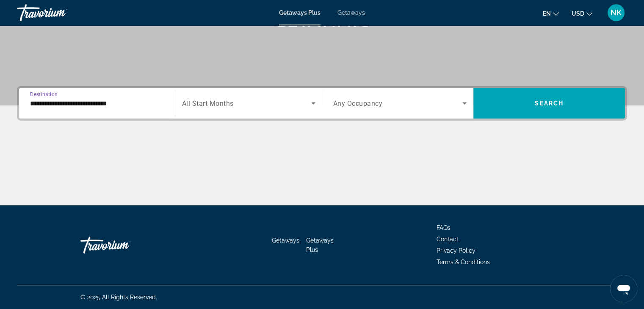
click at [445, 99] on span "Search widget" at bounding box center [398, 103] width 130 height 10
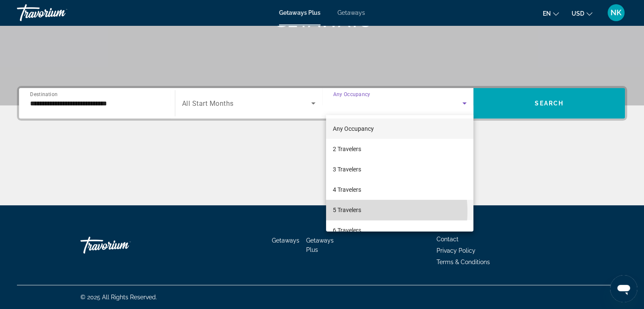
click at [354, 212] on span "5 Travelers" at bounding box center [347, 210] width 28 height 10
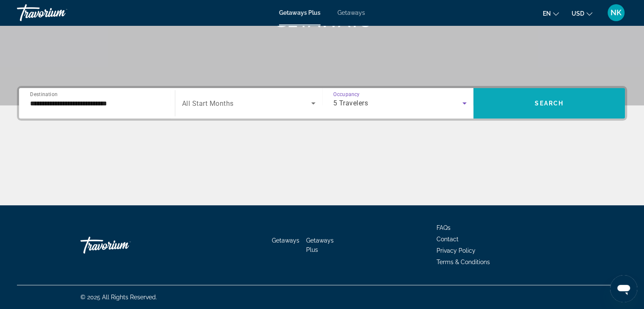
click at [540, 104] on span "Search" at bounding box center [549, 103] width 29 height 7
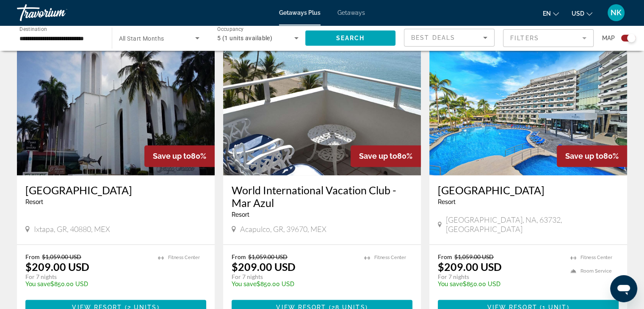
scroll to position [1235, 0]
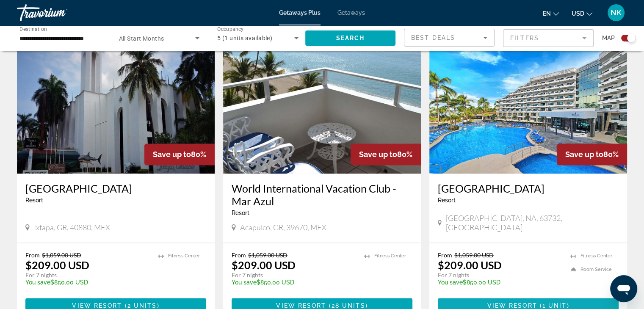
click at [583, 296] on span "Main content" at bounding box center [528, 306] width 181 height 20
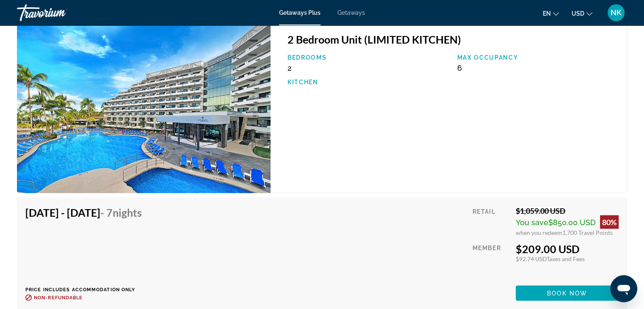
scroll to position [1422, 0]
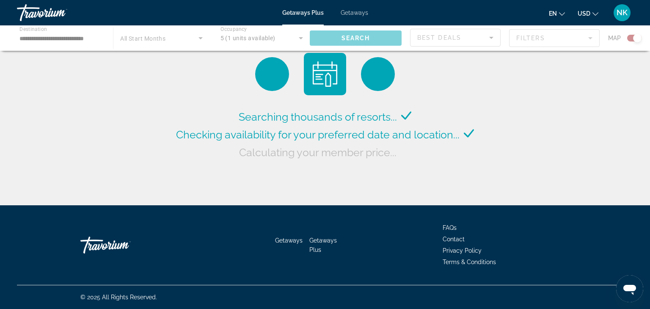
click at [355, 14] on span "Getaways" at bounding box center [355, 12] width 28 height 7
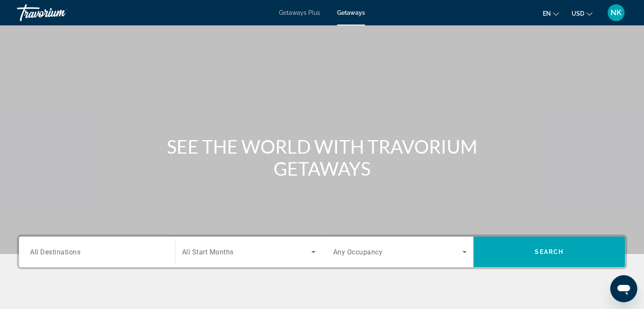
click at [48, 257] on div "Search widget" at bounding box center [97, 252] width 134 height 24
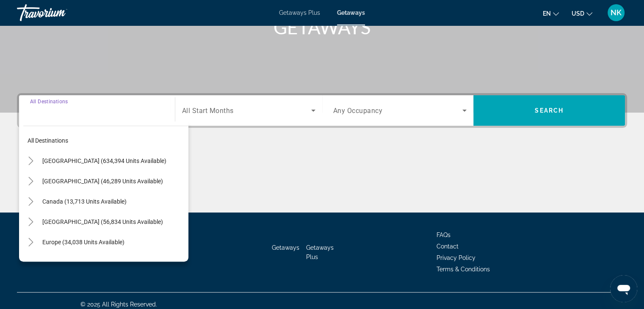
scroll to position [149, 0]
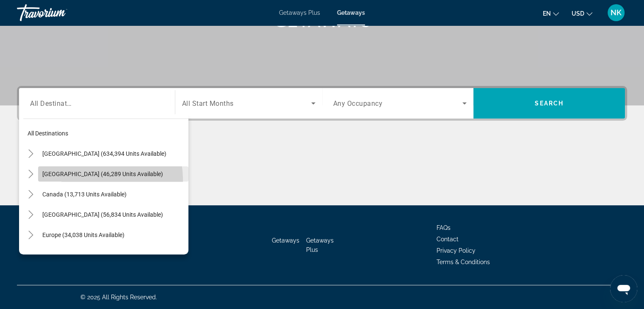
click at [68, 180] on span "Search widget" at bounding box center [113, 174] width 150 height 20
type input "**********"
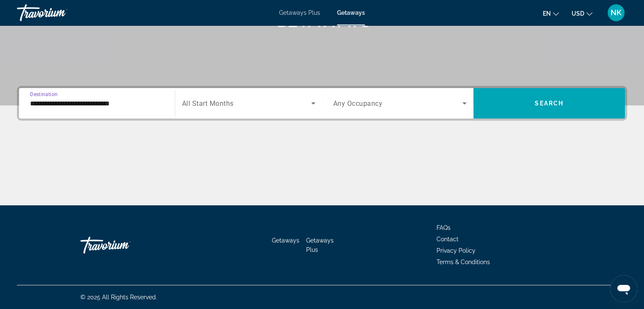
click at [417, 92] on div "Search widget" at bounding box center [400, 103] width 134 height 24
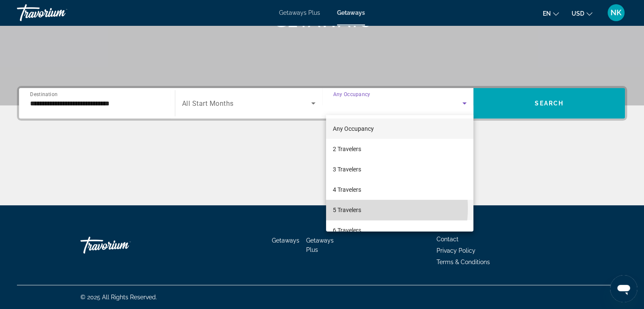
click at [362, 209] on mat-option "5 Travelers" at bounding box center [399, 210] width 147 height 20
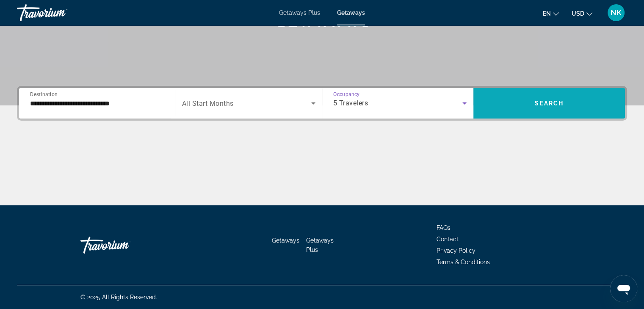
click at [532, 100] on span "Search widget" at bounding box center [549, 103] width 152 height 20
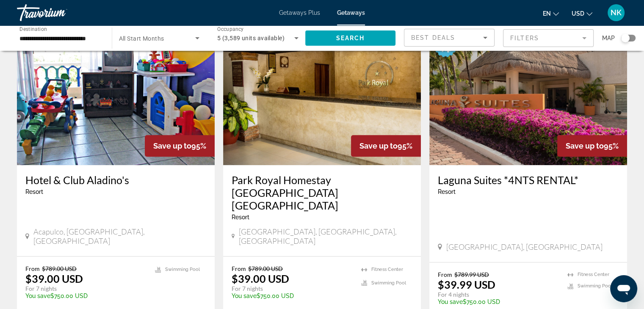
scroll to position [644, 0]
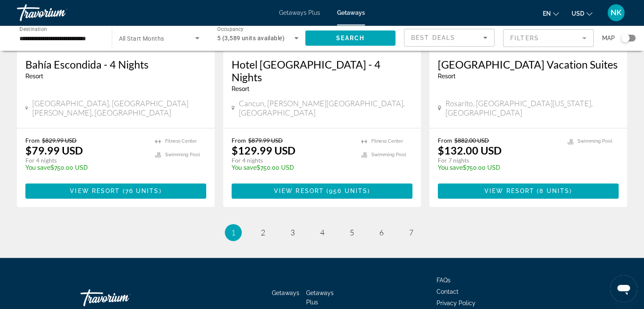
scroll to position [1086, 0]
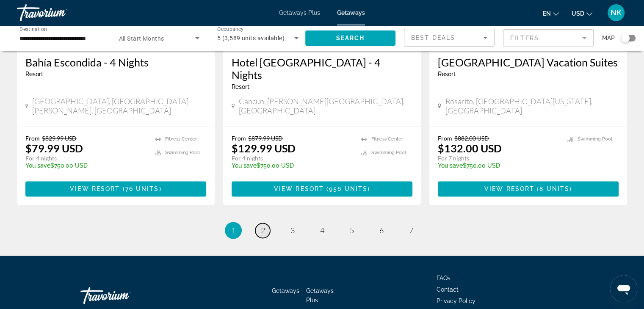
click at [264, 226] on span "2" at bounding box center [263, 230] width 4 height 9
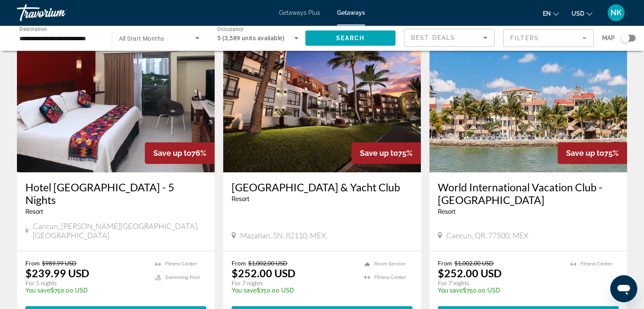
scroll to position [670, 0]
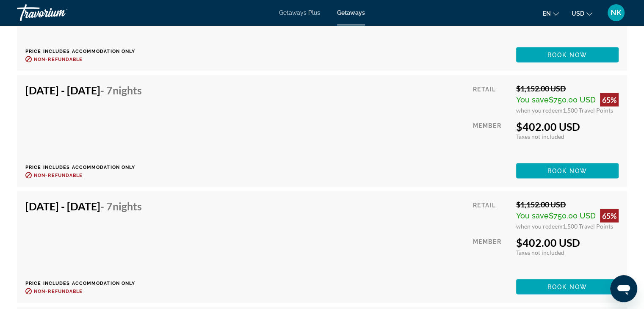
scroll to position [1659, 0]
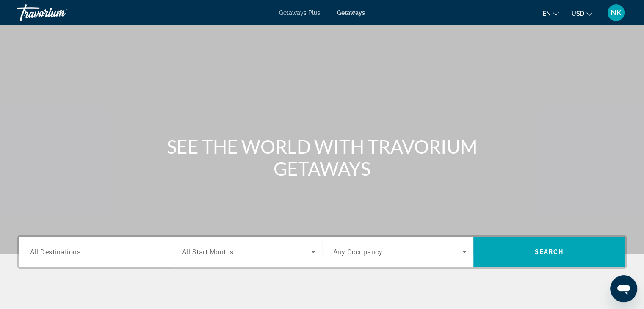
click at [83, 252] on input "Destination All Destinations" at bounding box center [97, 252] width 134 height 10
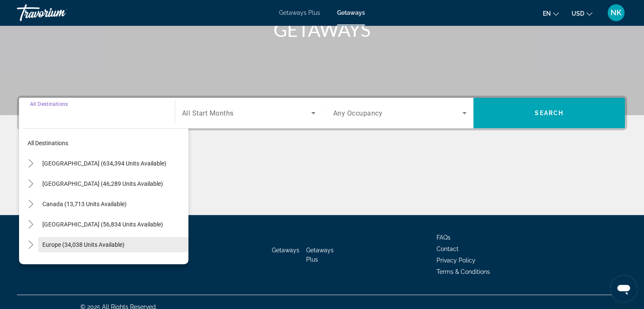
scroll to position [149, 0]
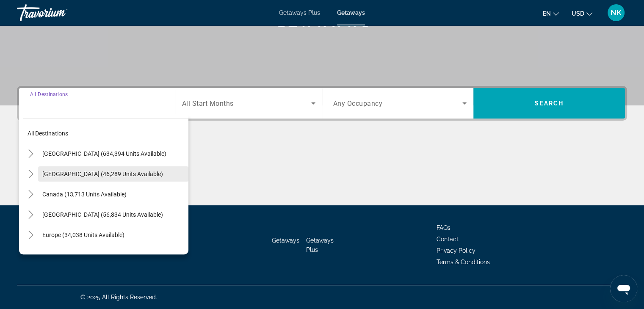
click at [70, 167] on span "Search widget" at bounding box center [113, 174] width 150 height 20
type input "**********"
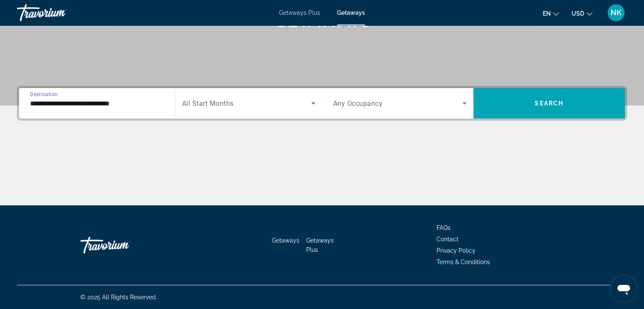
click at [364, 93] on div "Search widget" at bounding box center [400, 103] width 134 height 24
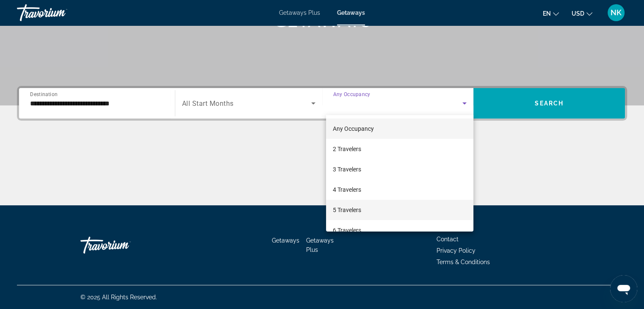
click at [377, 205] on mat-option "5 Travelers" at bounding box center [399, 210] width 147 height 20
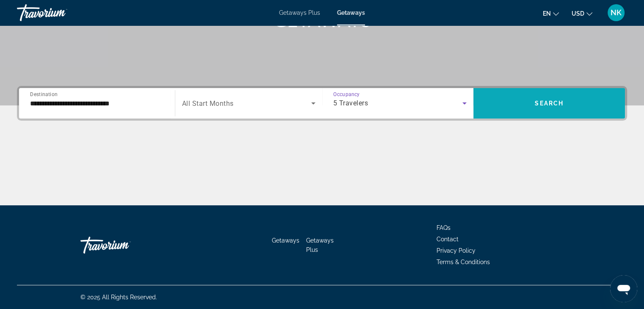
click at [569, 103] on span "Search widget" at bounding box center [549, 103] width 152 height 20
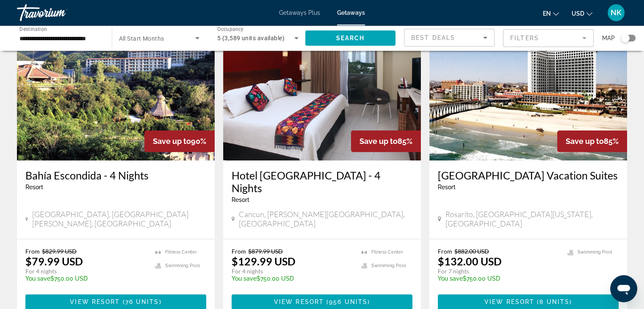
scroll to position [1086, 0]
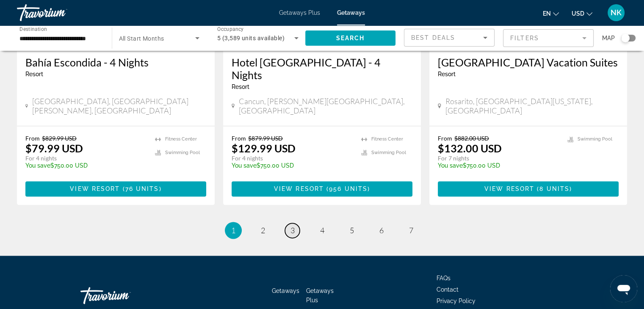
click at [294, 226] on span "3" at bounding box center [292, 230] width 4 height 9
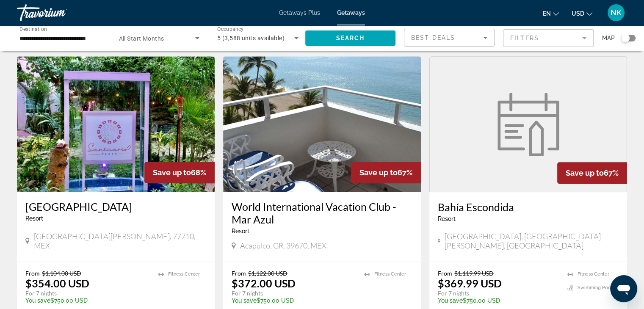
scroll to position [660, 0]
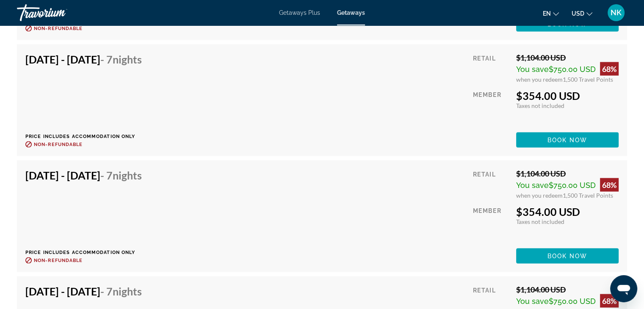
scroll to position [1586, 0]
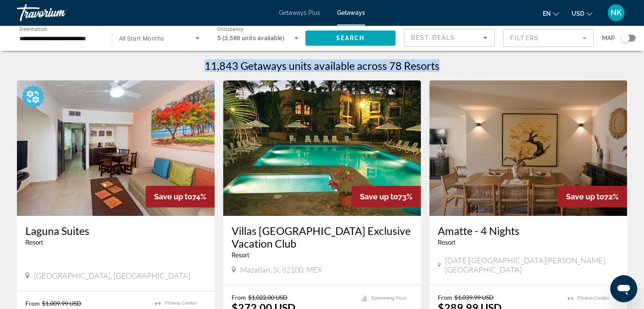
drag, startPoint x: 648, startPoint y: 45, endPoint x: 649, endPoint y: 51, distance: 6.0
click at [644, 51] on html "**********" at bounding box center [322, 154] width 644 height 309
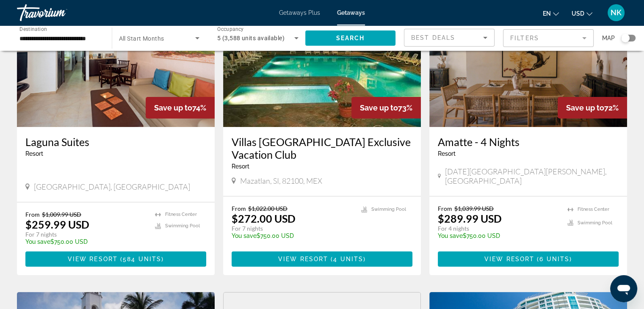
scroll to position [97, 0]
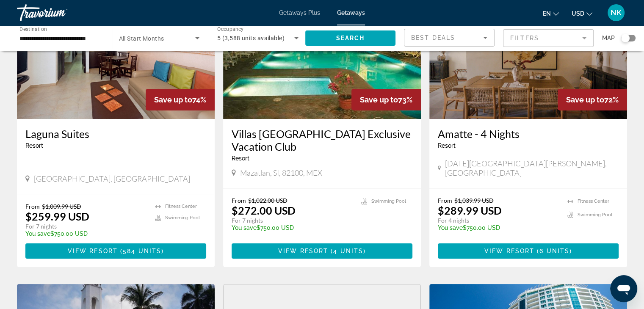
click at [119, 249] on span "Main content" at bounding box center [119, 251] width 3 height 7
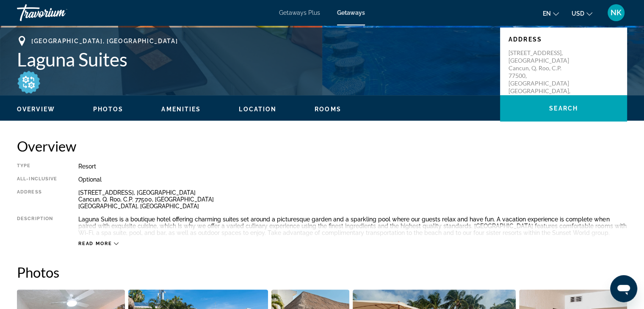
scroll to position [186, 0]
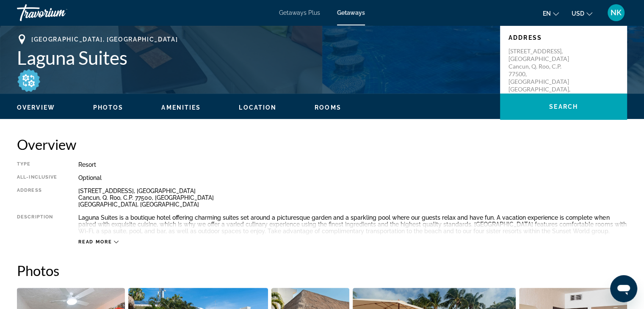
click at [107, 243] on span "Read more" at bounding box center [94, 242] width 33 height 6
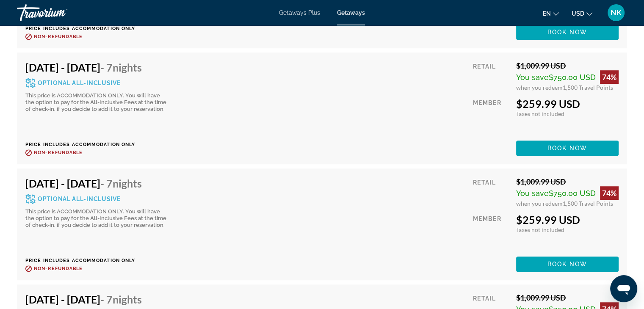
scroll to position [3832, 0]
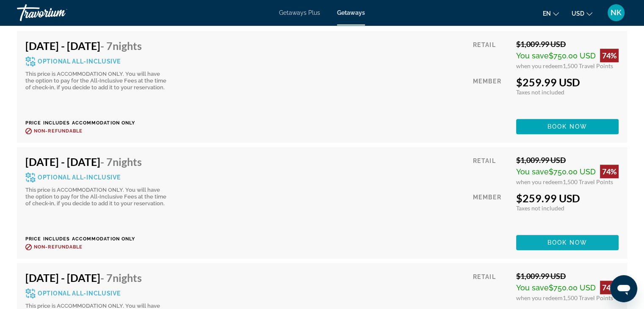
click at [586, 241] on span "Book now" at bounding box center [567, 242] width 40 height 7
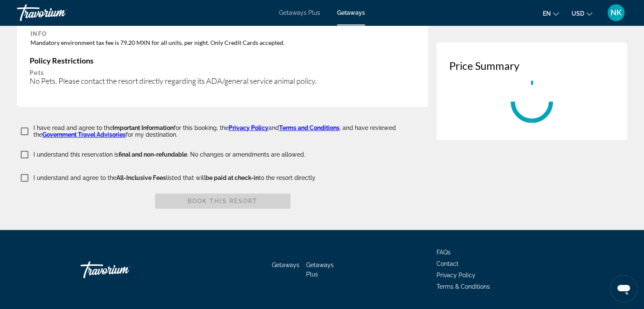
scroll to position [897, 0]
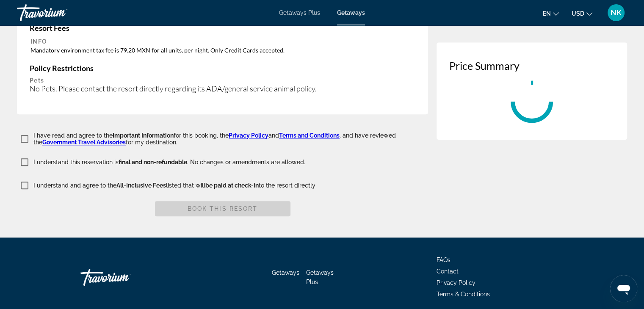
click at [318, 132] on link "Terms and Conditions" at bounding box center [309, 135] width 61 height 7
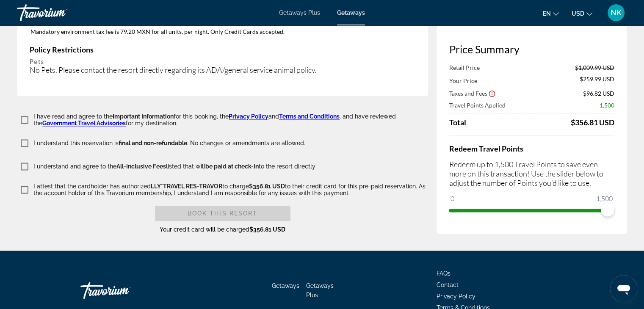
scroll to position [1387, 0]
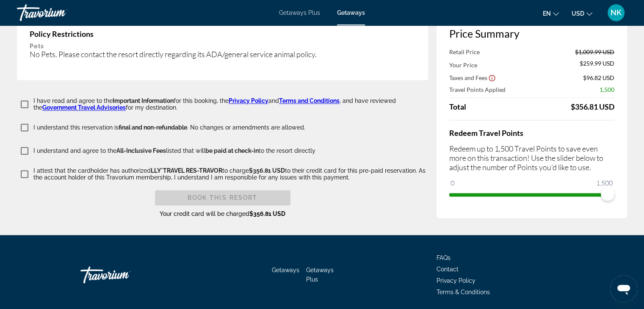
click at [629, 287] on icon "Open messaging window" at bounding box center [623, 290] width 13 height 10
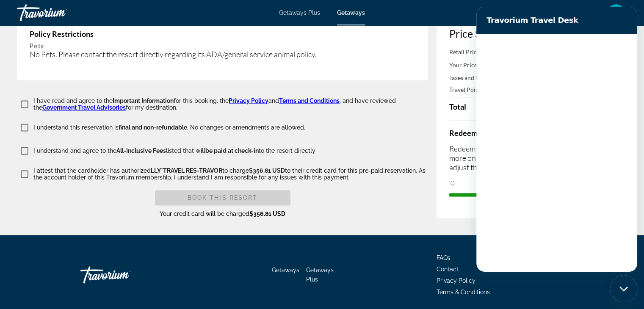
scroll to position [0, 0]
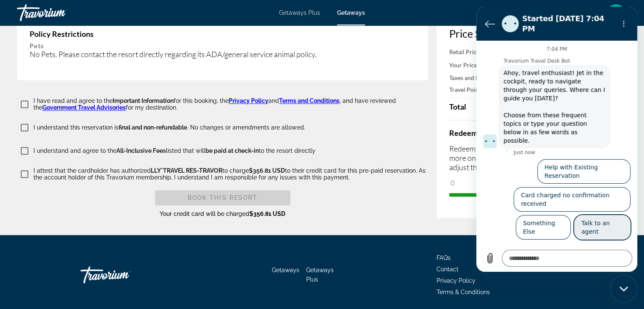
click at [609, 215] on button "Talk to an agent" at bounding box center [602, 227] width 56 height 25
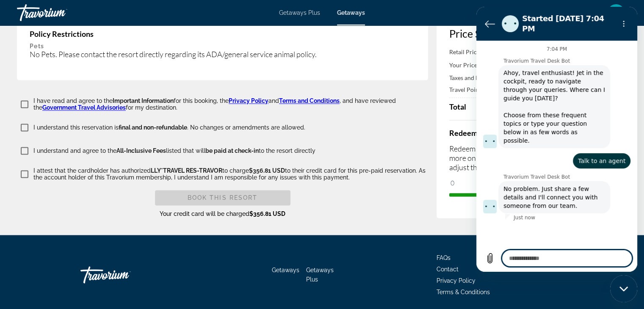
type textarea "*"
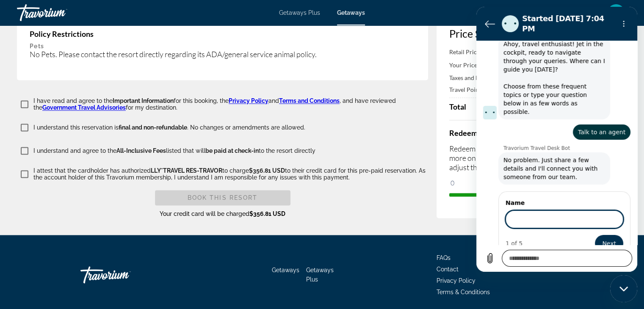
scroll to position [28, 0]
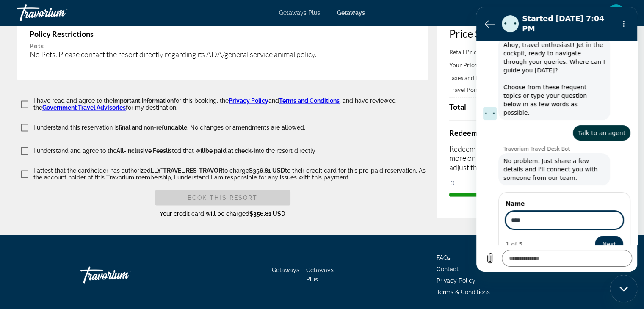
type input "**********"
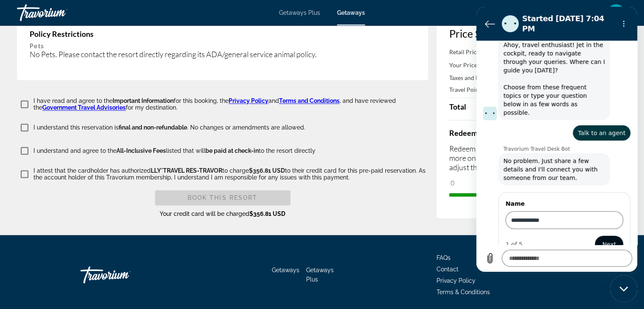
click at [612, 236] on button "Next" at bounding box center [609, 244] width 28 height 17
type textarea "*"
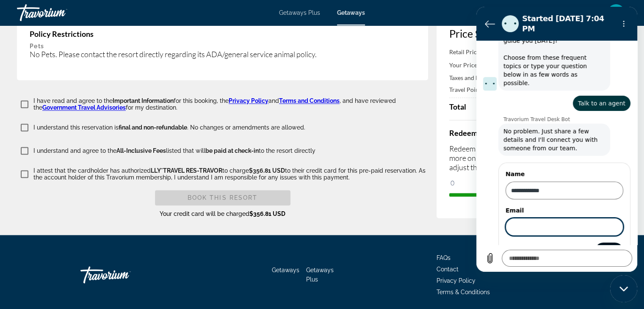
scroll to position [64, 0]
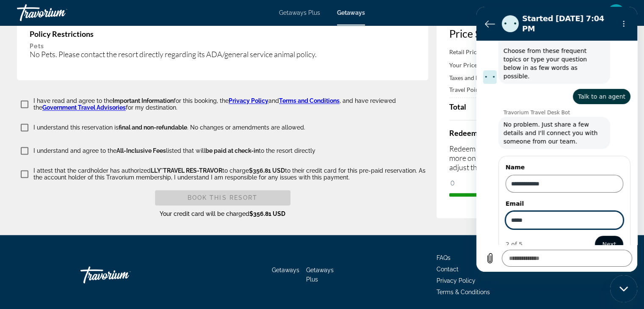
type input "**********"
click at [608, 239] on span "Next" at bounding box center [609, 244] width 14 height 10
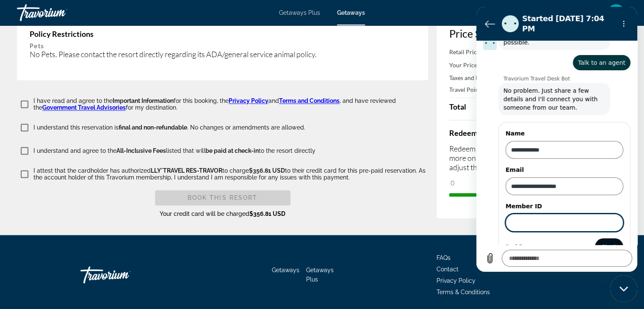
scroll to position [100, 0]
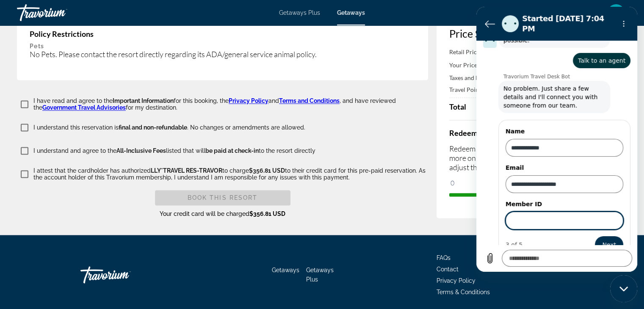
type textarea "*"
type input "******"
click at [602, 240] on span "Next" at bounding box center [609, 245] width 14 height 10
type textarea "*"
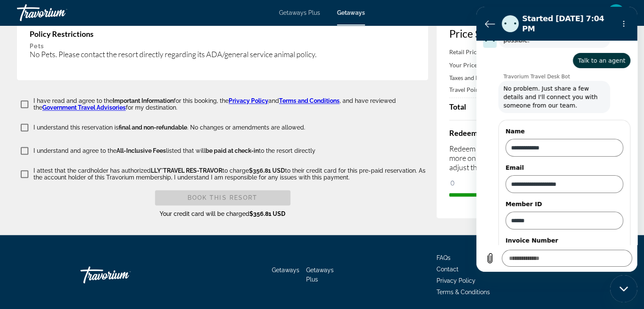
scroll to position [137, 0]
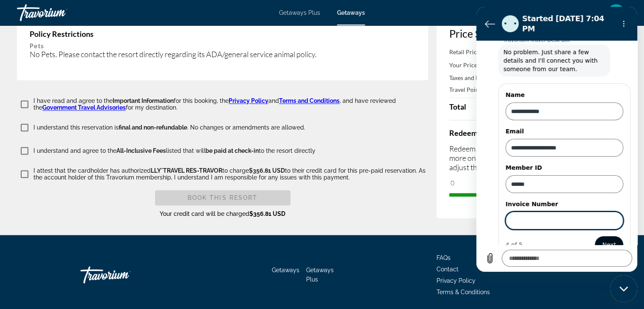
click at [602, 240] on span "Next" at bounding box center [609, 245] width 14 height 10
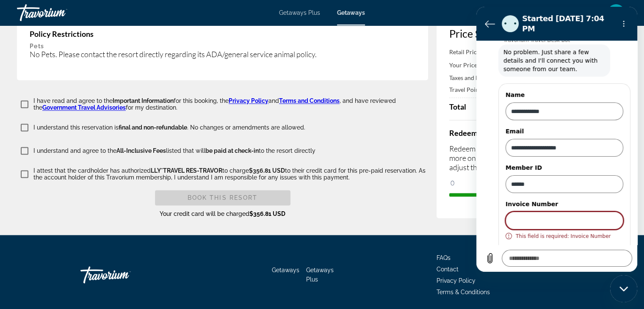
scroll to position [147, 0]
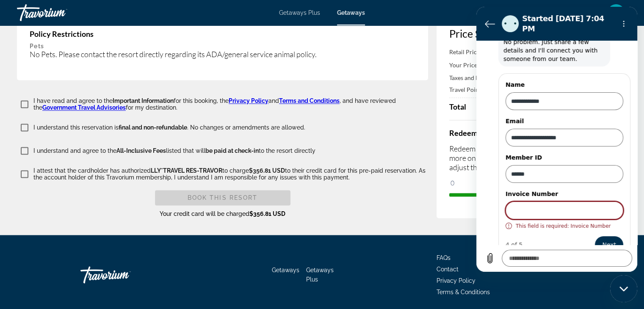
click at [556, 190] on label "Invoice Number" at bounding box center [565, 194] width 118 height 8
click at [556, 202] on input "Invoice Number" at bounding box center [565, 211] width 118 height 18
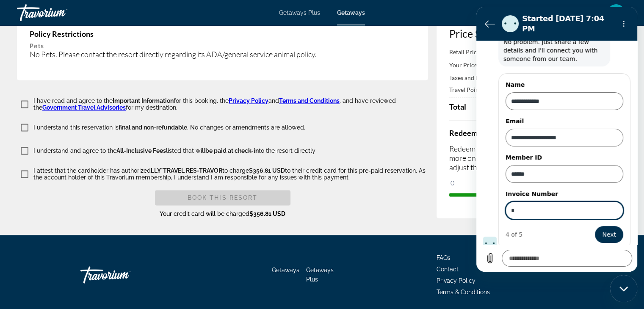
scroll to position [137, 0]
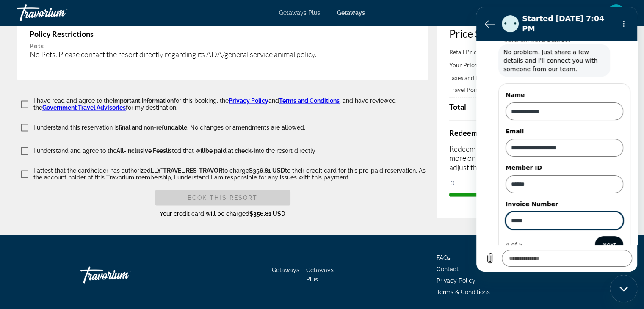
type input "*****"
click at [603, 240] on span "Next" at bounding box center [609, 245] width 14 height 10
type textarea "*"
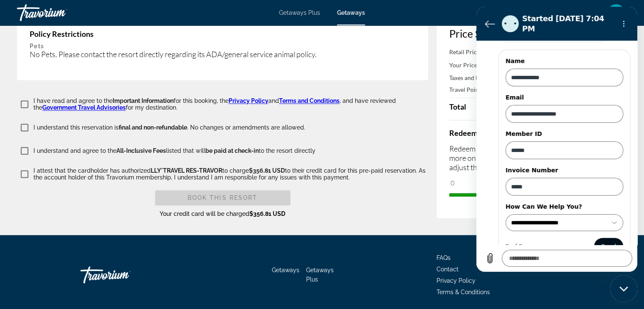
scroll to position [172, 0]
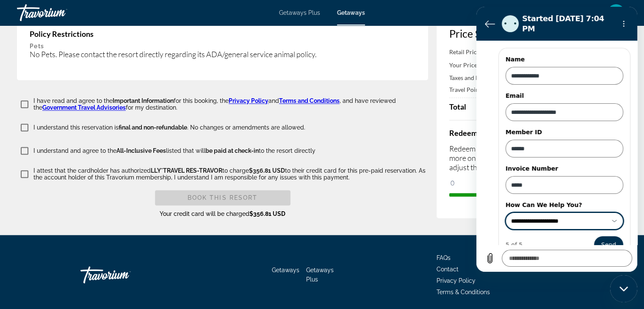
click at [601, 213] on div "**********" at bounding box center [559, 220] width 98 height 15
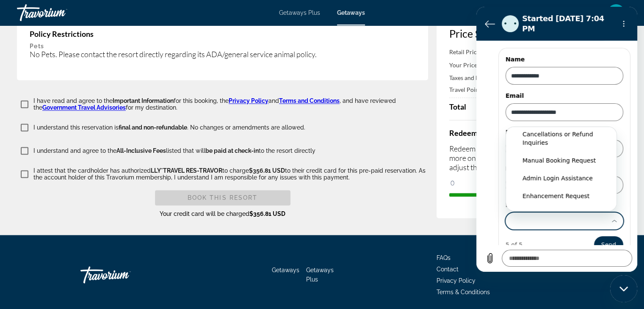
scroll to position [90, 0]
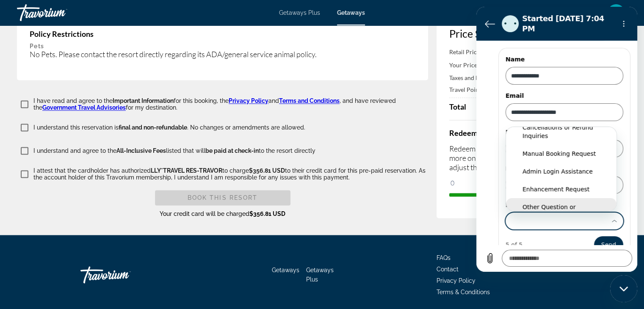
click at [575, 198] on li "Other Question or Problem" at bounding box center [561, 211] width 111 height 26
type input "**********"
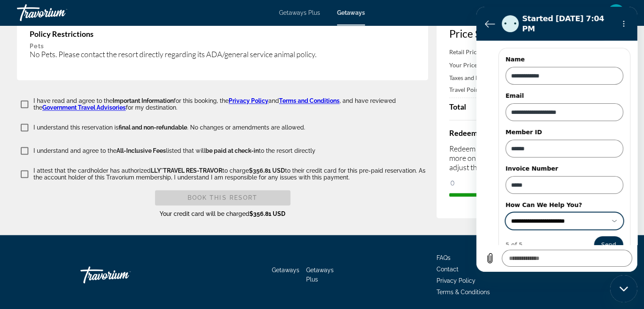
scroll to position [0, 0]
click at [601, 240] on span "Send" at bounding box center [608, 245] width 15 height 10
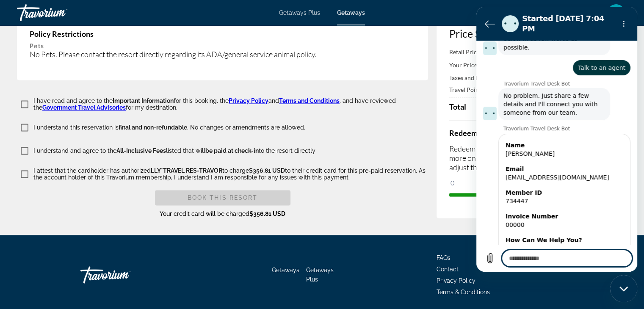
scroll to position [112, 0]
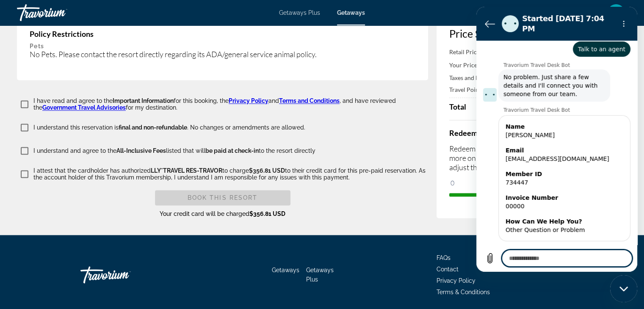
type textarea "*"
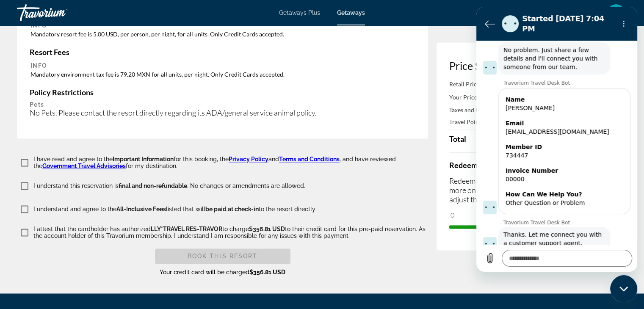
scroll to position [1336, 0]
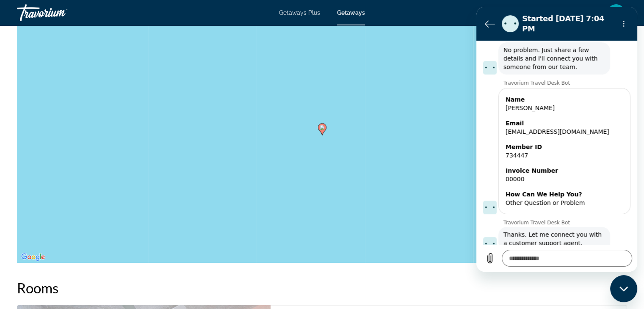
scroll to position [1019, 0]
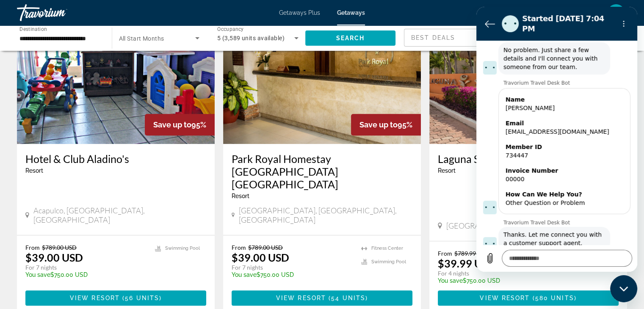
scroll to position [668, 0]
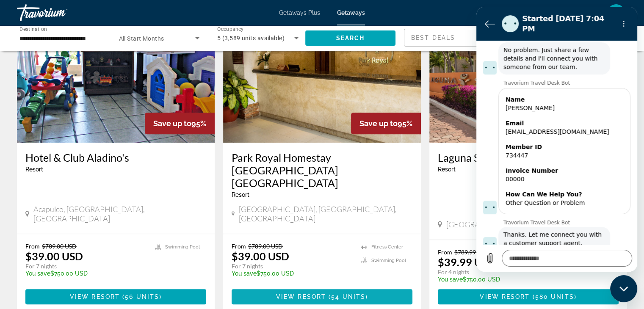
click at [352, 293] on span "54 units" at bounding box center [348, 296] width 34 height 7
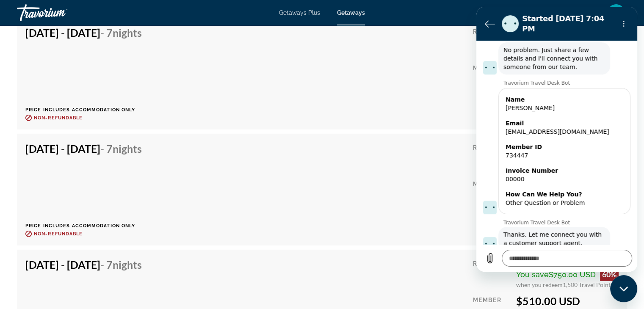
scroll to position [2401, 0]
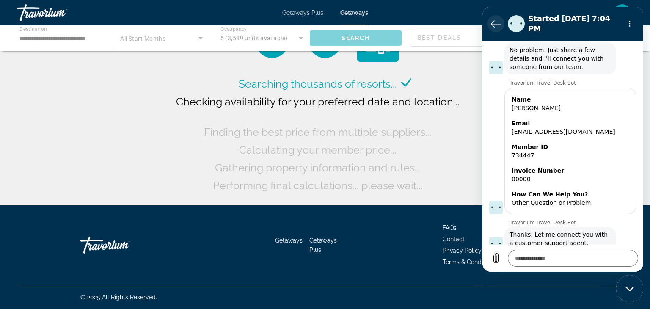
click at [494, 19] on icon "Back to the conversation list" at bounding box center [496, 24] width 10 height 10
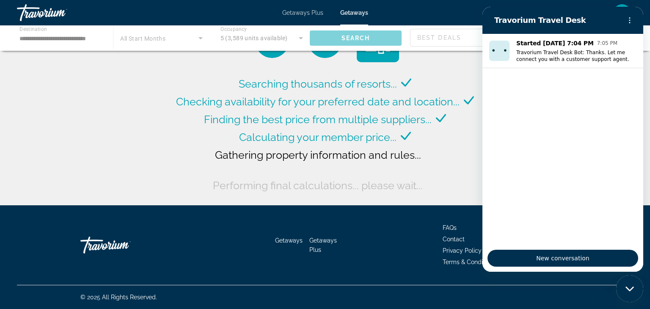
click at [246, 148] on div "Searching thousands of resorts... Checking availability for your preferred date…" at bounding box center [325, 134] width 302 height 119
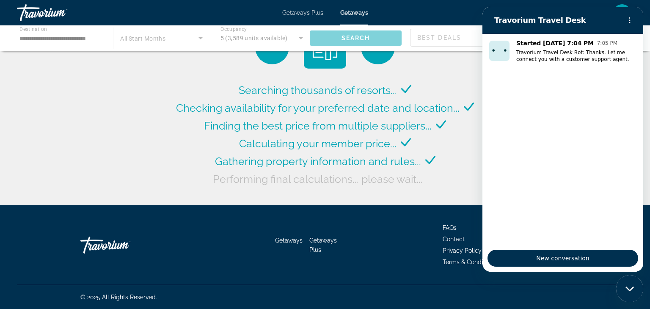
click at [447, 59] on div "Searching thousands of resorts... Checking availability for your preferred date…" at bounding box center [325, 107] width 302 height 162
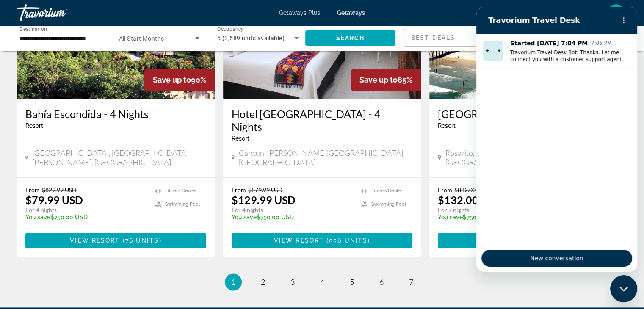
scroll to position [1036, 0]
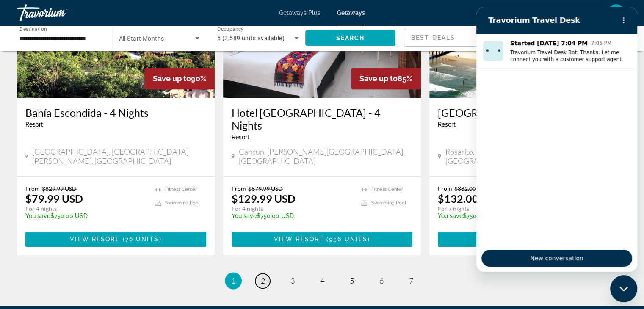
click at [269, 274] on link "page 2" at bounding box center [262, 281] width 15 height 15
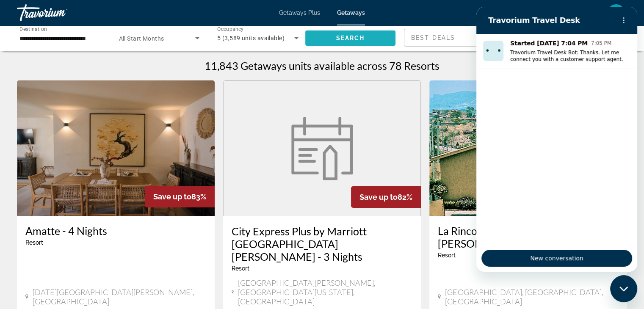
click at [366, 28] on div "Search" at bounding box center [354, 37] width 99 height 25
click at [419, 13] on div "en English Español Français Italiano Português русский USD USD ($) MXN (Mex$) C…" at bounding box center [500, 13] width 254 height 18
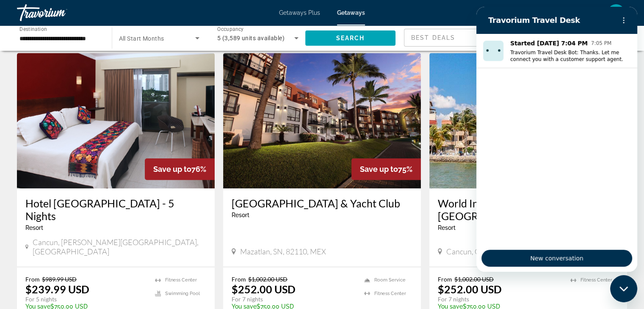
scroll to position [652, 0]
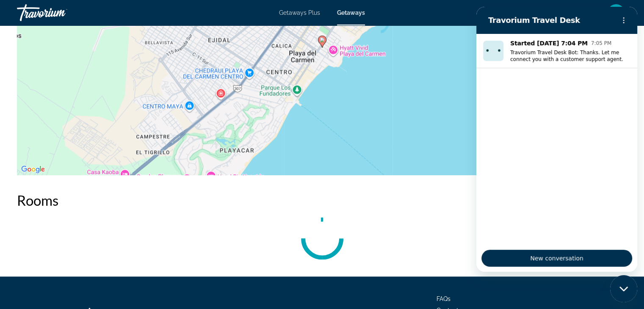
scroll to position [1211, 0]
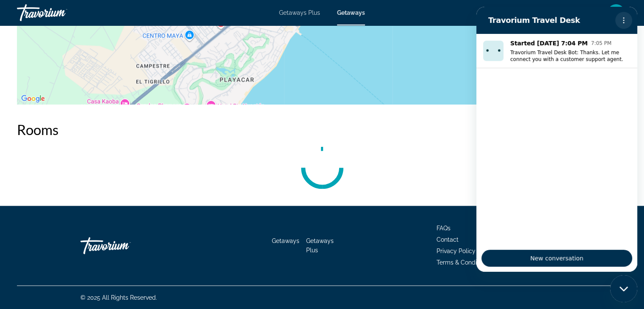
click at [630, 17] on button "Options menu" at bounding box center [623, 20] width 17 height 17
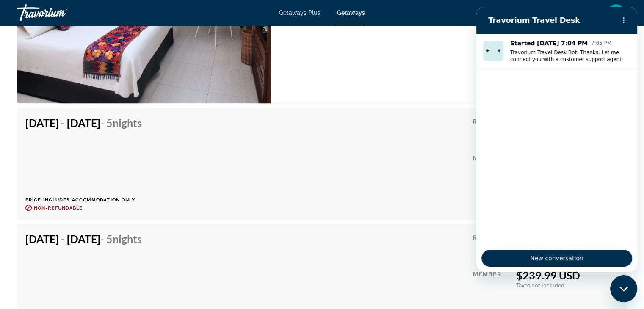
scroll to position [1545, 0]
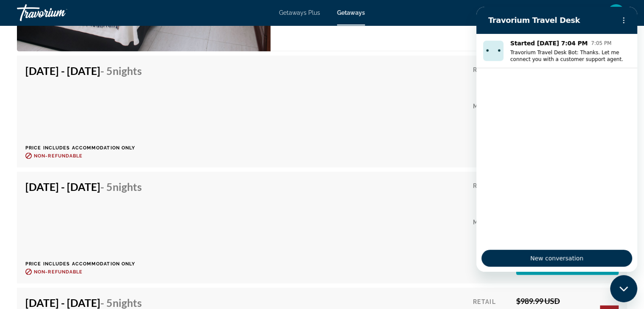
click at [293, 119] on div "[DATE] - [DATE] - 5 Nights Price includes accommodation only Refundable until :…" at bounding box center [321, 111] width 593 height 95
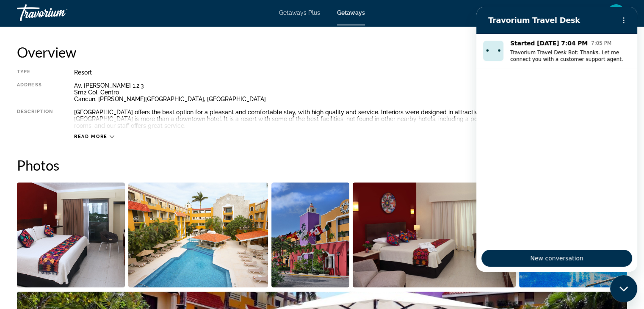
scroll to position [277, 0]
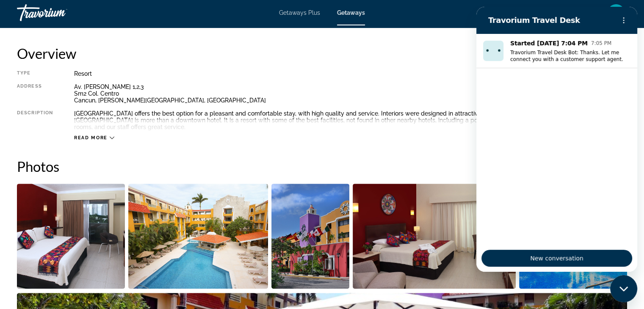
click at [95, 139] on span "Read more" at bounding box center [90, 138] width 33 height 6
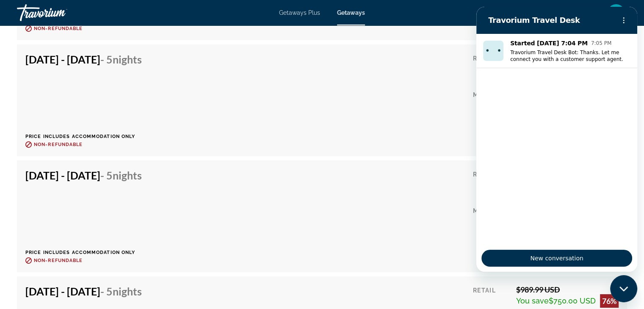
scroll to position [6304, 0]
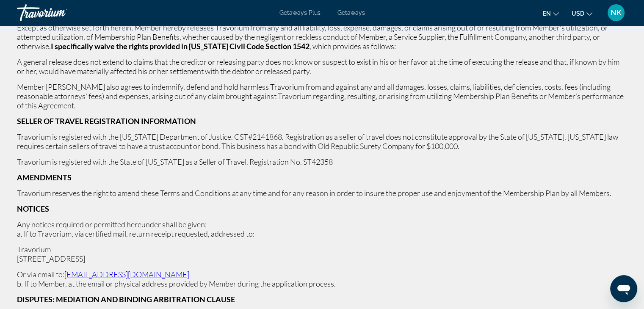
scroll to position [2531, 0]
